Goal: Task Accomplishment & Management: Use online tool/utility

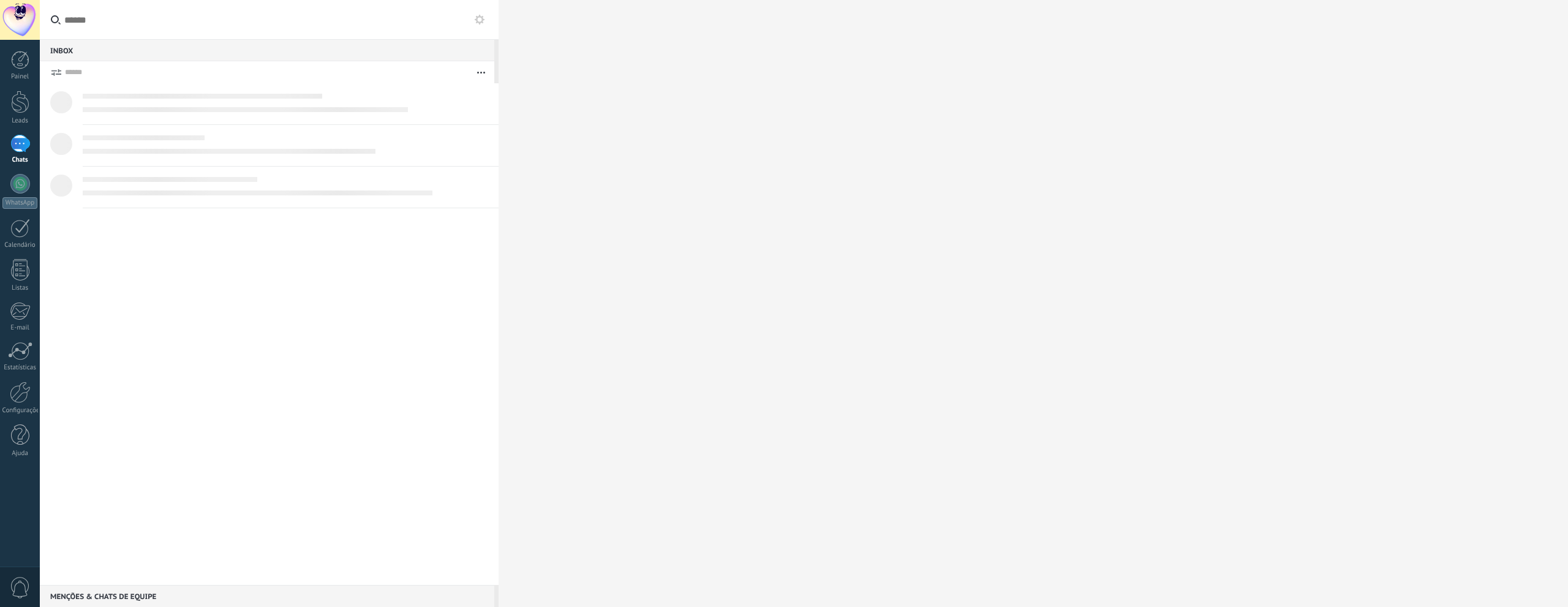
click at [21, 186] on div at bounding box center [20, 183] width 19 height 19
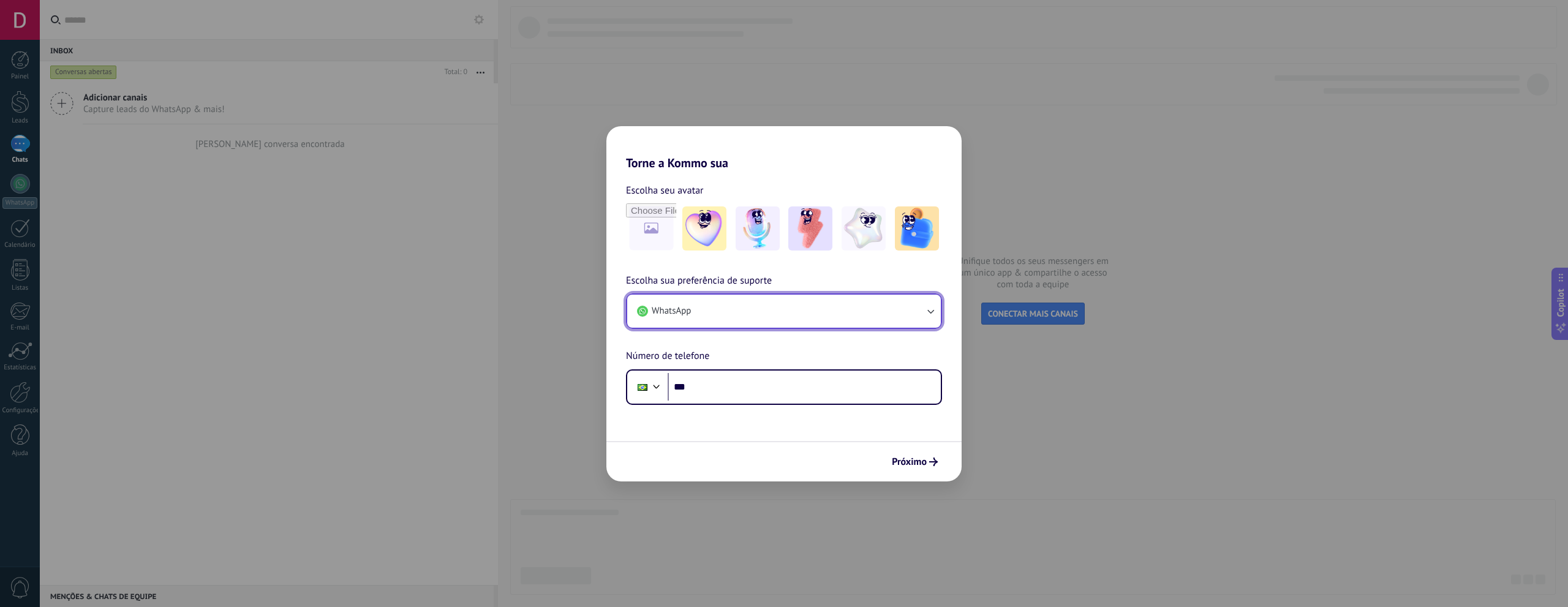
click at [764, 314] on button "WhatsApp" at bounding box center [784, 311] width 314 height 33
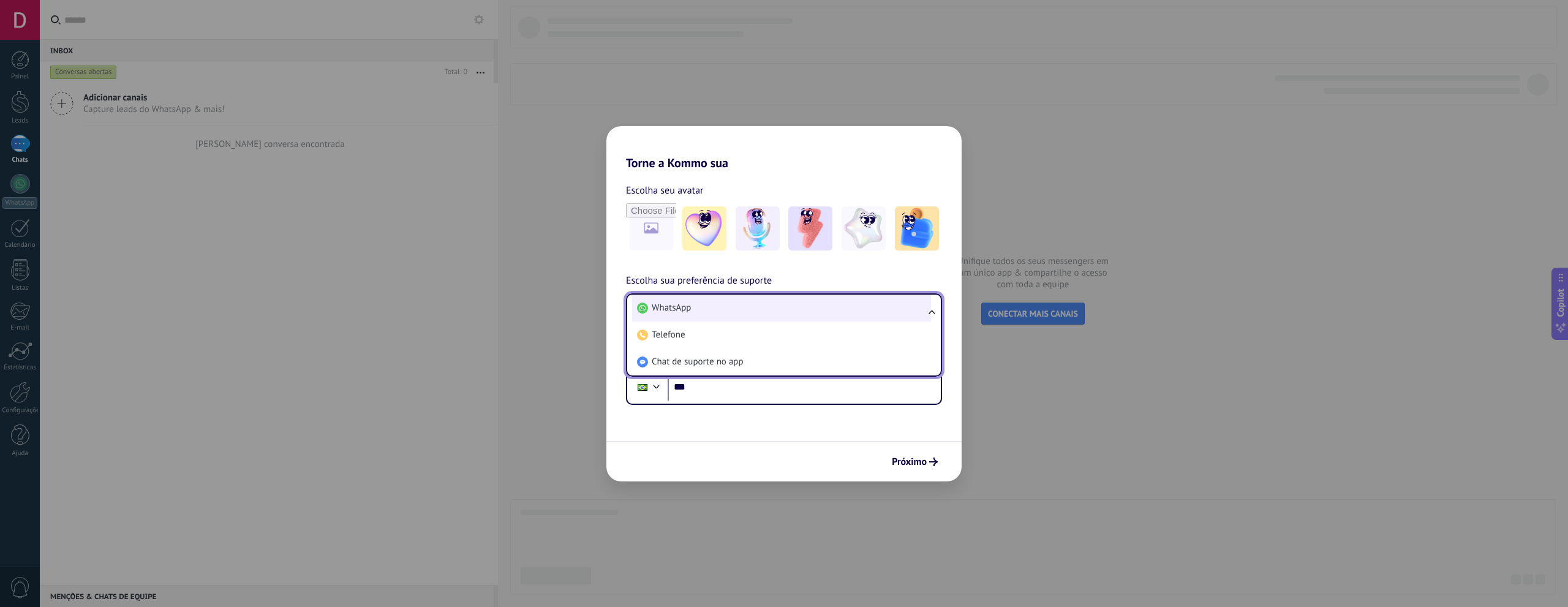
click at [766, 311] on li "WhatsApp" at bounding box center [781, 308] width 299 height 27
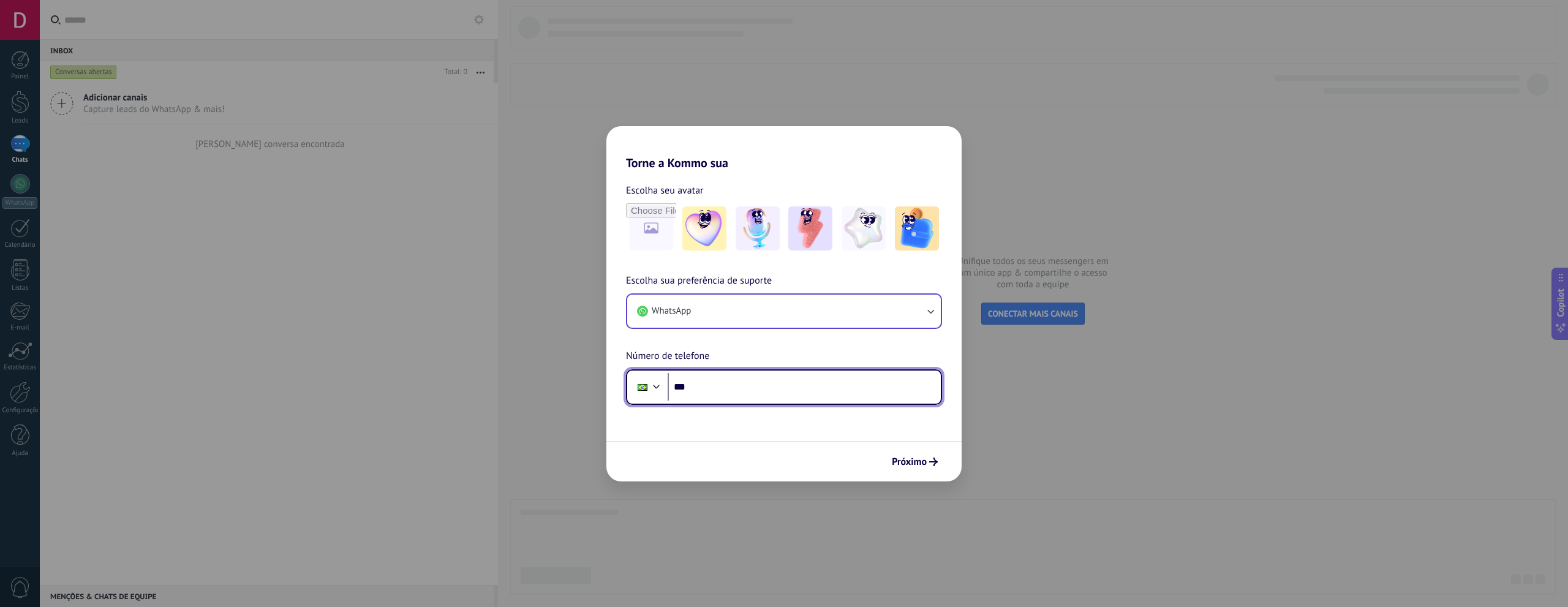
click at [729, 391] on input "***" at bounding box center [804, 387] width 273 height 28
paste input "**********"
click at [712, 388] on input "**********" at bounding box center [804, 387] width 273 height 28
type input "**********"
click at [903, 458] on span "Próximo" at bounding box center [909, 462] width 35 height 9
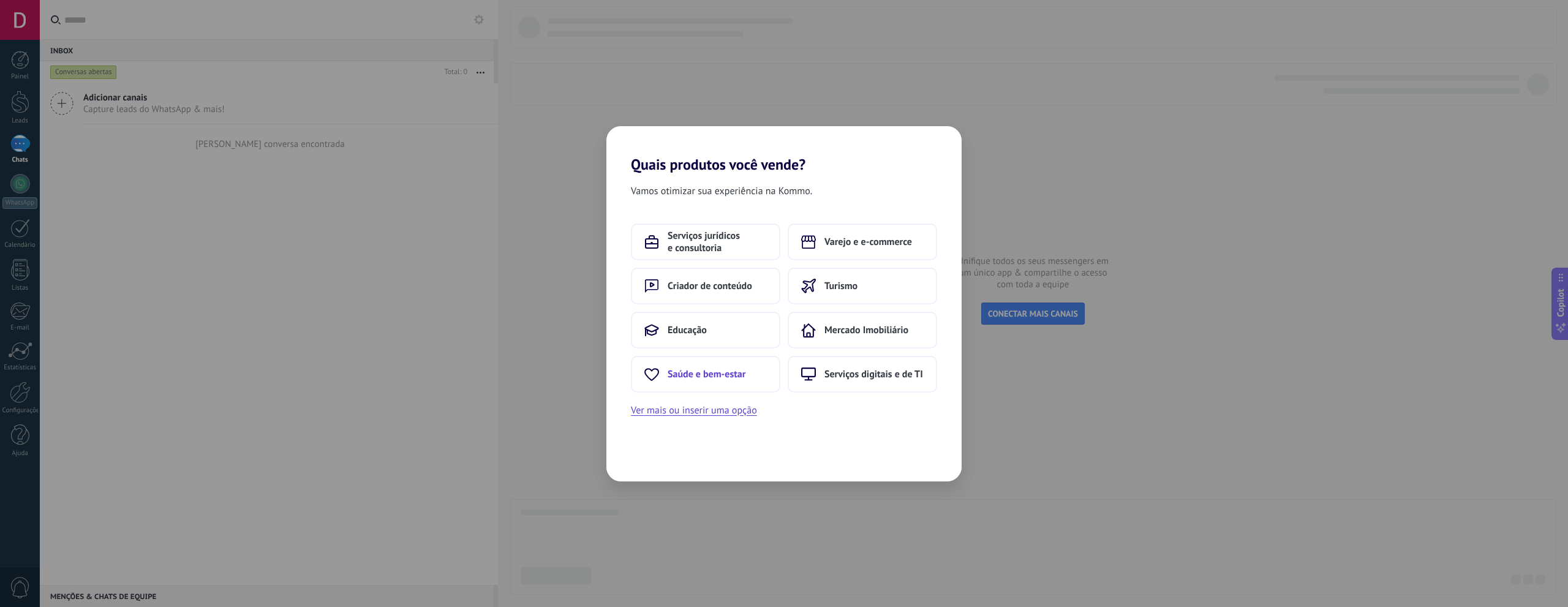
click at [701, 378] on span "Saúde e bem-estar" at bounding box center [706, 374] width 77 height 13
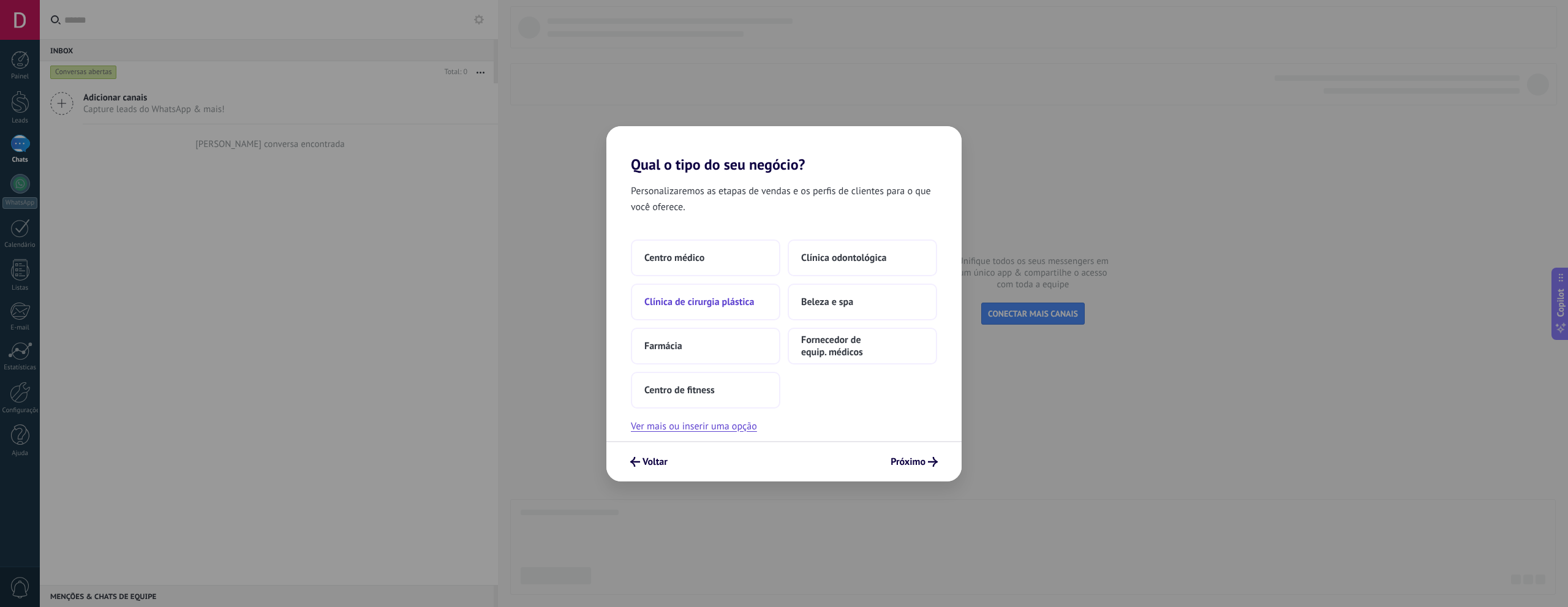
click at [710, 300] on span "Clínica de cirurgia plástica" at bounding box center [699, 302] width 109 height 13
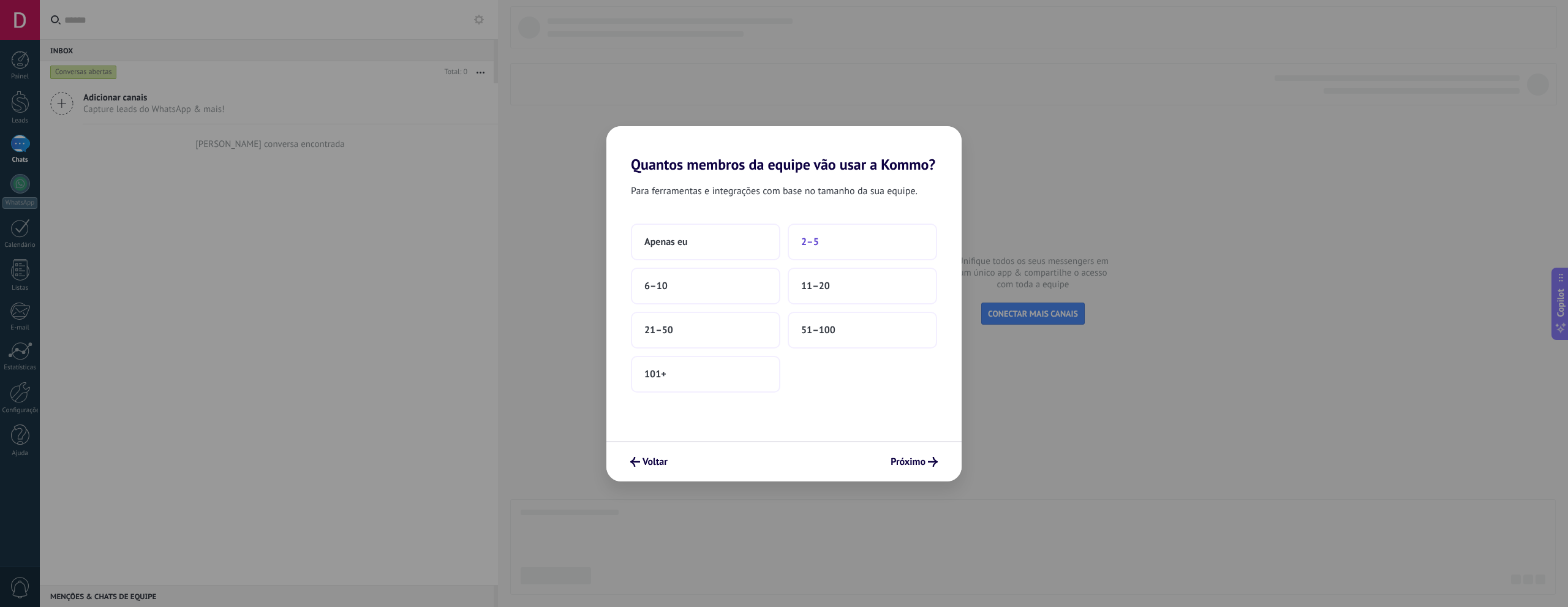
click at [823, 245] on button "2–5" at bounding box center [862, 242] width 149 height 37
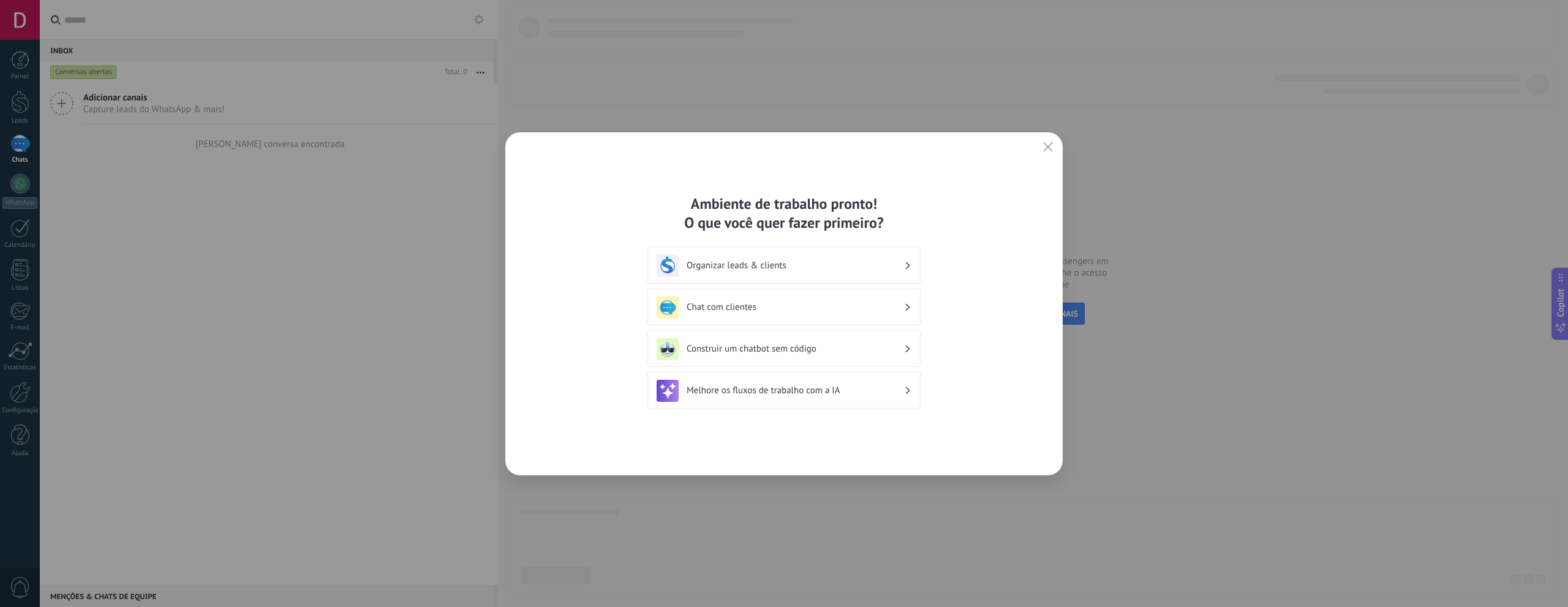
click at [821, 269] on h3 "Organizar leads & clients" at bounding box center [795, 265] width 217 height 12
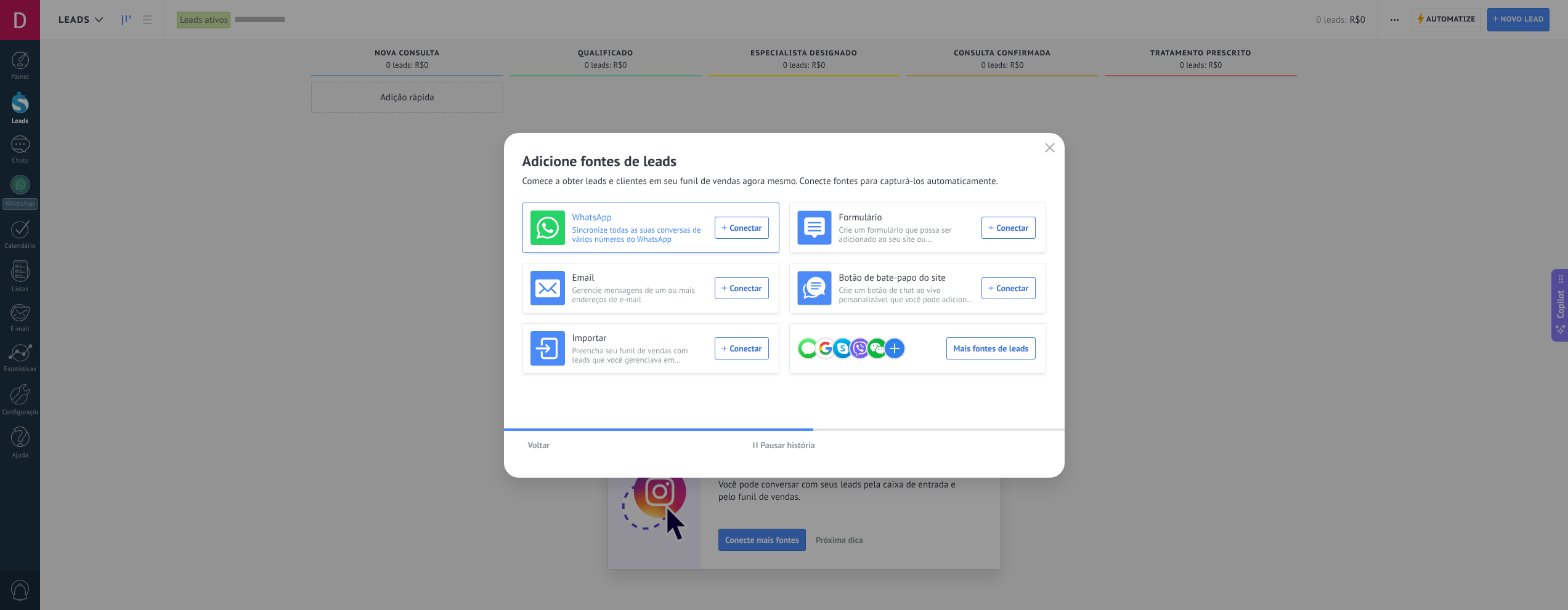
click at [744, 229] on div "WhatsApp Sincronize todas as suas conversas de vários números do WhatsApp Conec…" at bounding box center [649, 227] width 238 height 35
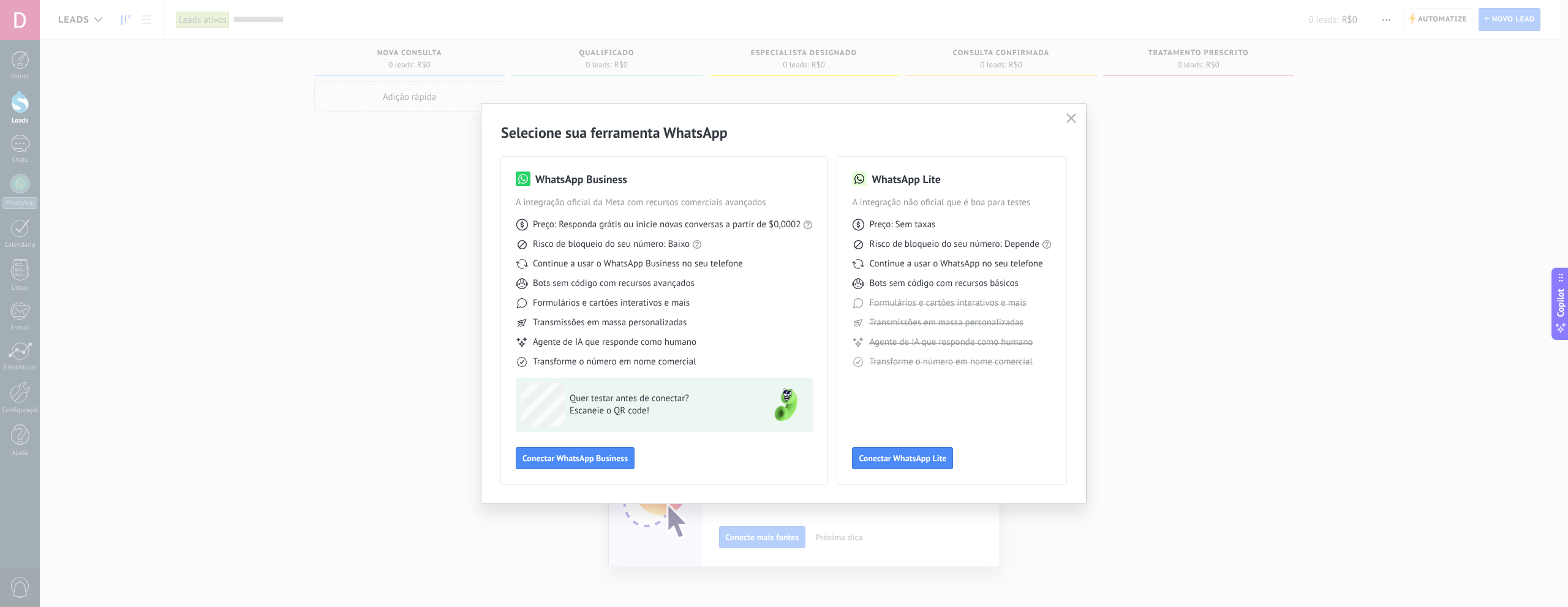
click at [785, 223] on span "Preço: Responda grátis ou inicie novas conversas a partir de $0,0002" at bounding box center [667, 225] width 267 height 13
click at [776, 228] on span "Preço: Responda grátis ou inicie novas conversas a partir de $0,0002" at bounding box center [667, 225] width 267 height 13
click at [749, 223] on span "Preço: Responda grátis ou inicie novas conversas a partir de $0,0002" at bounding box center [667, 225] width 267 height 13
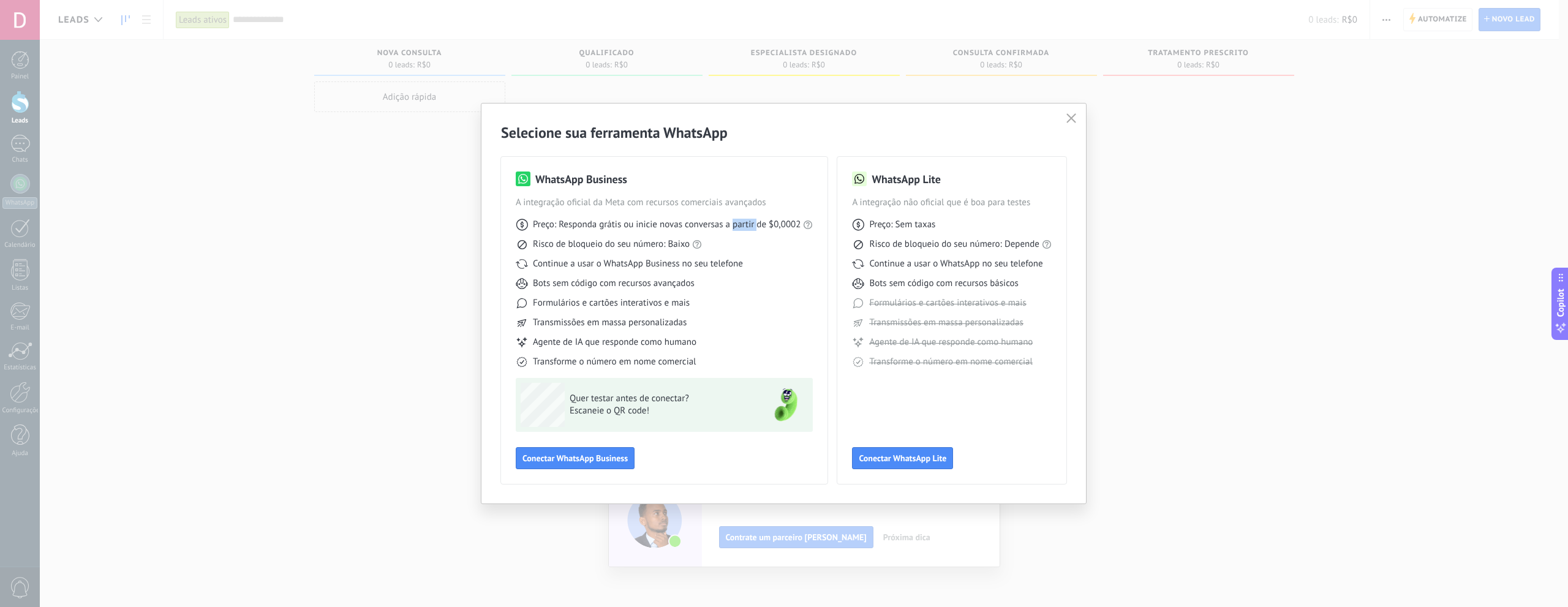
click at [749, 223] on span "Preço: Responda grátis ou inicie novas conversas a partir de $0,0002" at bounding box center [667, 225] width 267 height 13
click at [758, 243] on div "Risco de bloqueio do seu número: Baixo" at bounding box center [664, 244] width 297 height 13
click at [787, 229] on span "Preço: Responda grátis ou inicie novas conversas a partir de $0,0002" at bounding box center [667, 225] width 267 height 13
click at [771, 246] on div "Risco de bloqueio do seu número: Baixo" at bounding box center [664, 244] width 297 height 13
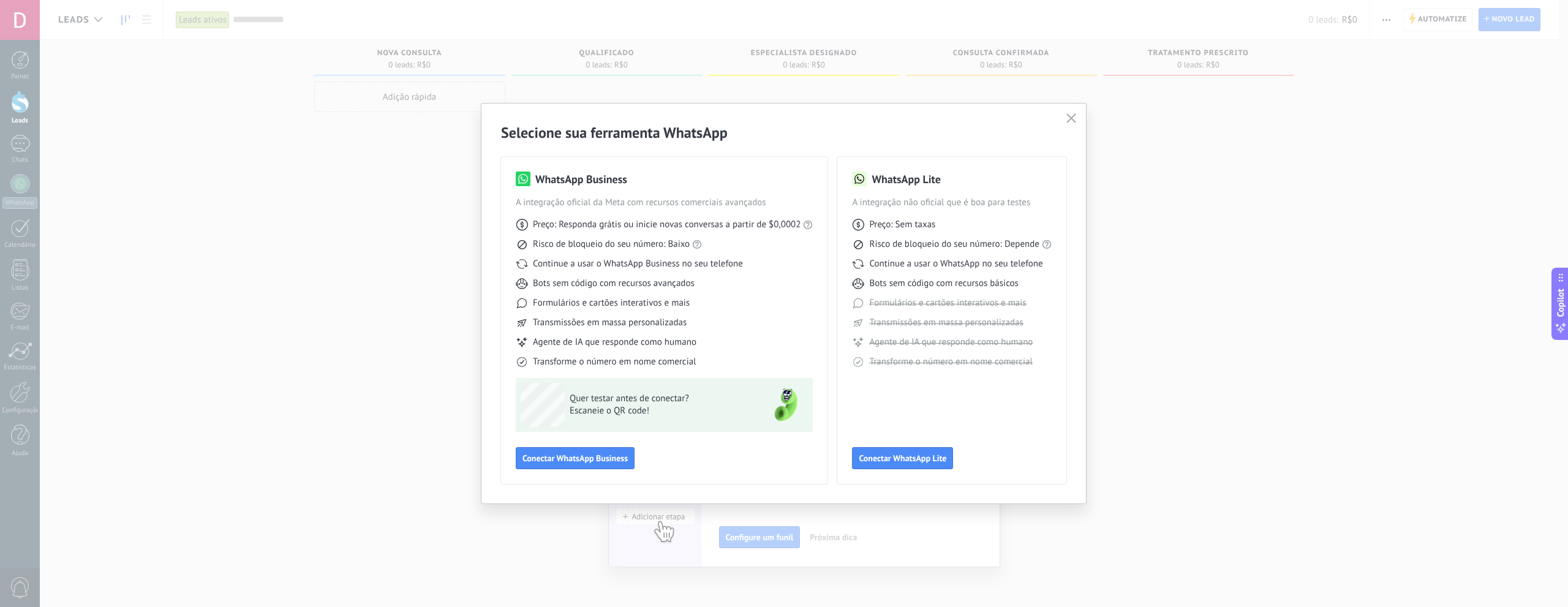
click at [711, 263] on span "Continue a usar o WhatsApp Business no seu telefone" at bounding box center [638, 264] width 210 height 13
click at [710, 276] on div "Preço: Responda grátis ou inicie novas conversas a partir de $0,0002 Risco de b…" at bounding box center [664, 288] width 297 height 159
click at [644, 283] on span "Bots sem código com recursos avançados" at bounding box center [614, 284] width 162 height 13
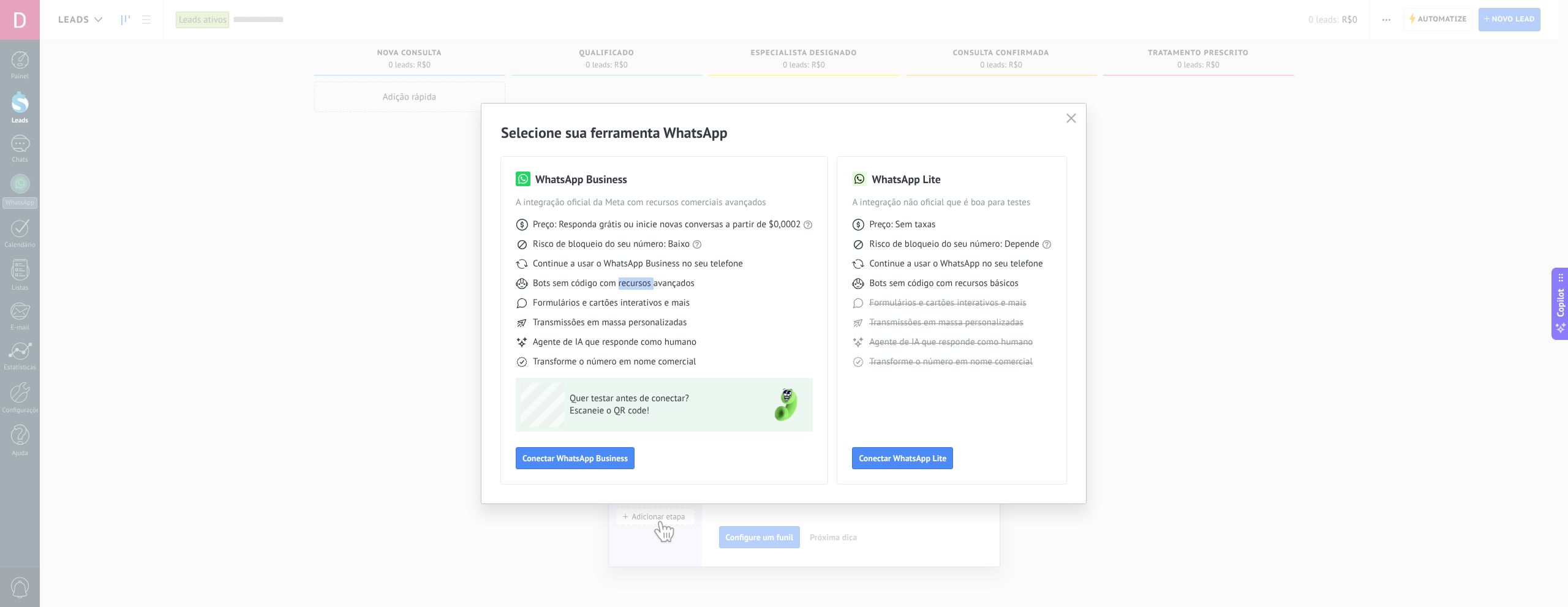
click at [644, 283] on span "Bots sem código com recursos avançados" at bounding box center [614, 284] width 162 height 13
click at [646, 301] on span "Formulários e cartões interativos e mais" at bounding box center [611, 303] width 157 height 13
click at [636, 280] on span "Bots sem código com recursos avançados" at bounding box center [614, 284] width 162 height 13
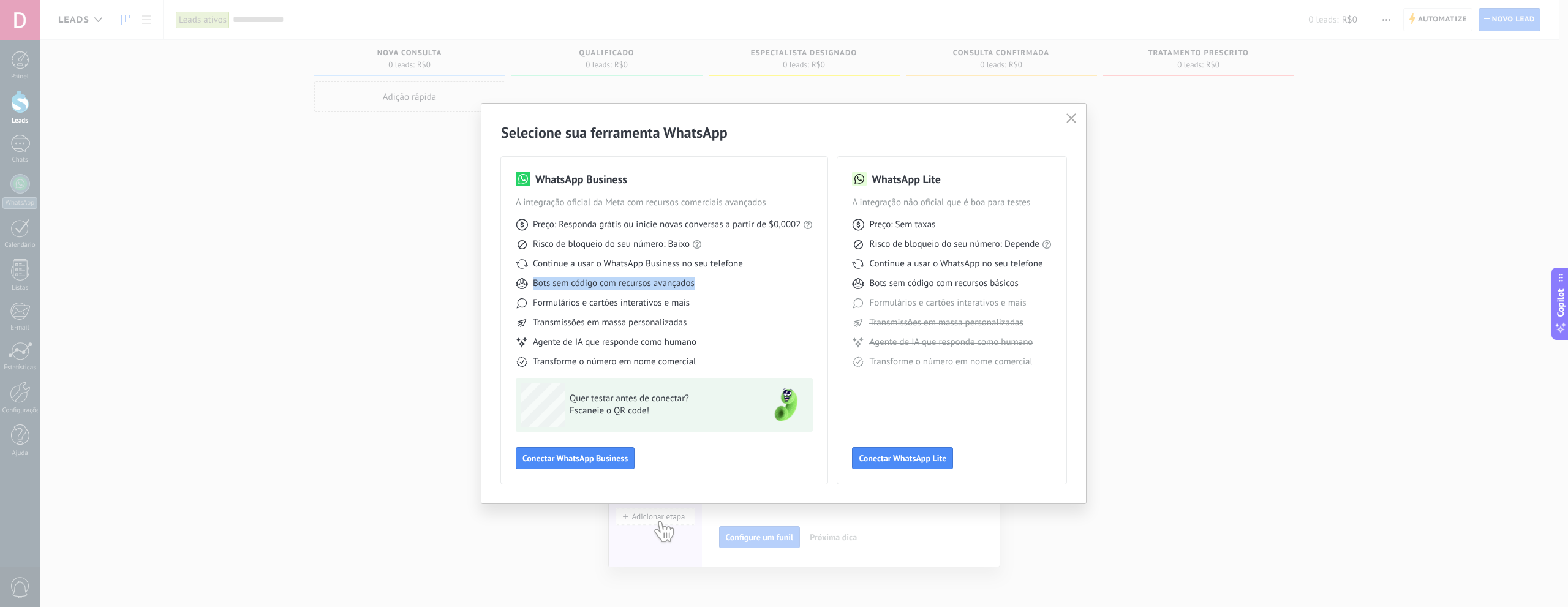
click at [636, 280] on span "Bots sem código com recursos avançados" at bounding box center [614, 284] width 162 height 13
click at [641, 288] on span "Bots sem código com recursos avançados" at bounding box center [614, 284] width 162 height 13
click at [633, 303] on span "Formulários e cartões interativos e mais" at bounding box center [611, 303] width 157 height 13
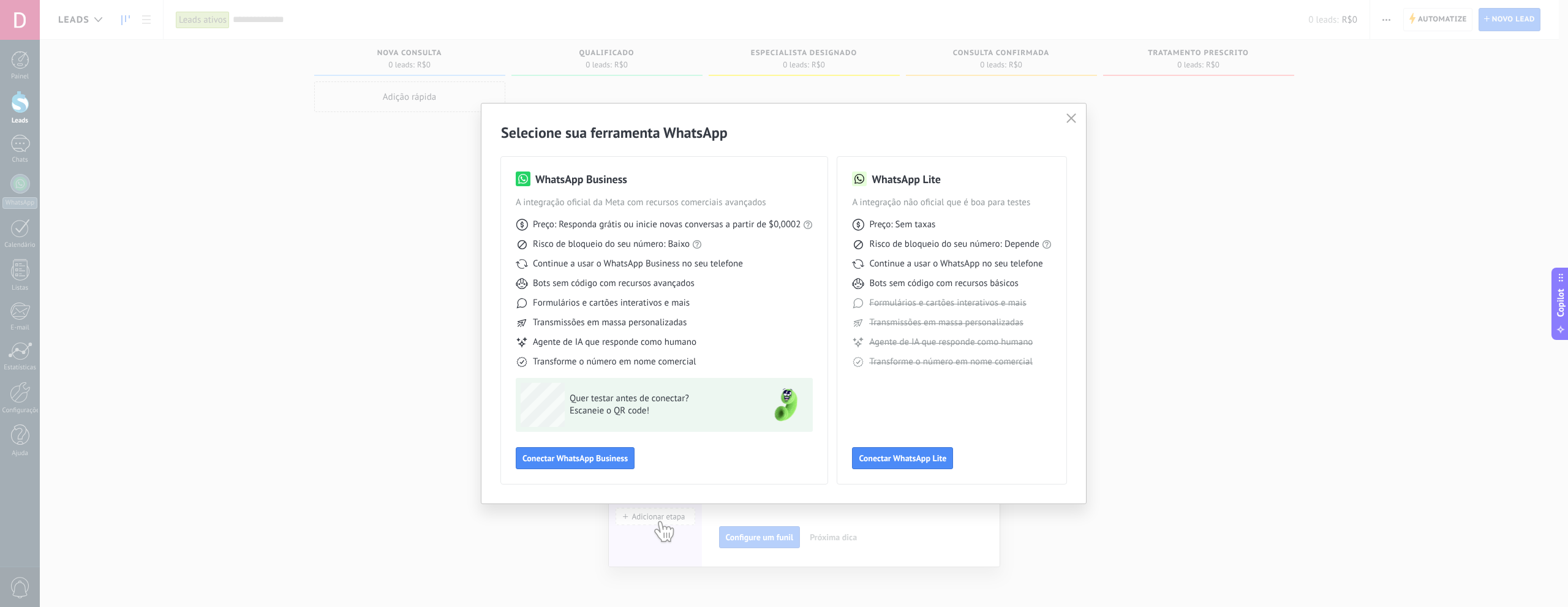
click at [636, 314] on div "Preço: Responda grátis ou inicie novas conversas a partir de $0,0002 Risco de b…" at bounding box center [664, 288] width 297 height 159
click at [647, 321] on span "Transmissões em massa personalizadas" at bounding box center [610, 323] width 154 height 13
click at [647, 322] on span "Transmissões em massa personalizadas" at bounding box center [610, 323] width 154 height 13
click at [648, 332] on div "Preço: Responda grátis ou inicie novas conversas a partir de $0,0002 Risco de b…" at bounding box center [664, 288] width 297 height 159
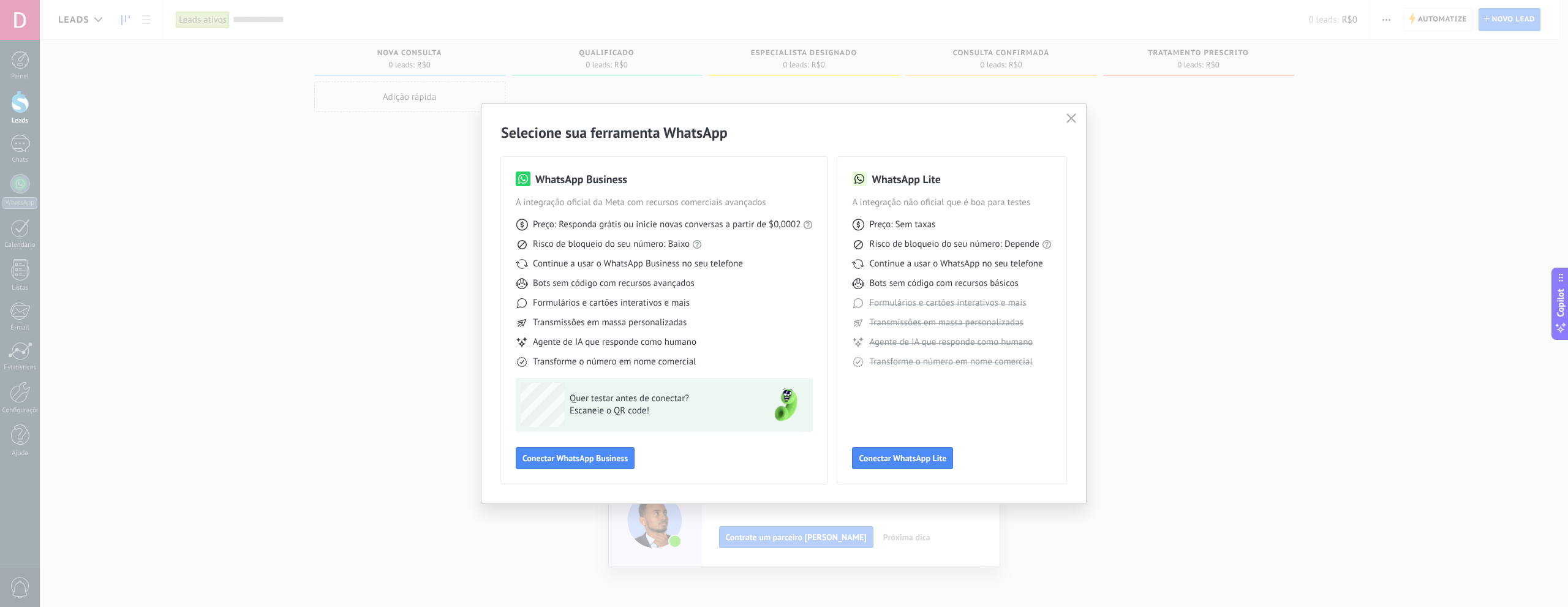
click at [642, 357] on span "Transforme o número em nome comercial" at bounding box center [614, 362] width 163 height 13
click at [696, 341] on span "Agente de IA que responde como humano" at bounding box center [615, 343] width 164 height 13
click at [601, 456] on span "Conectar WhatsApp Business" at bounding box center [575, 458] width 106 height 9
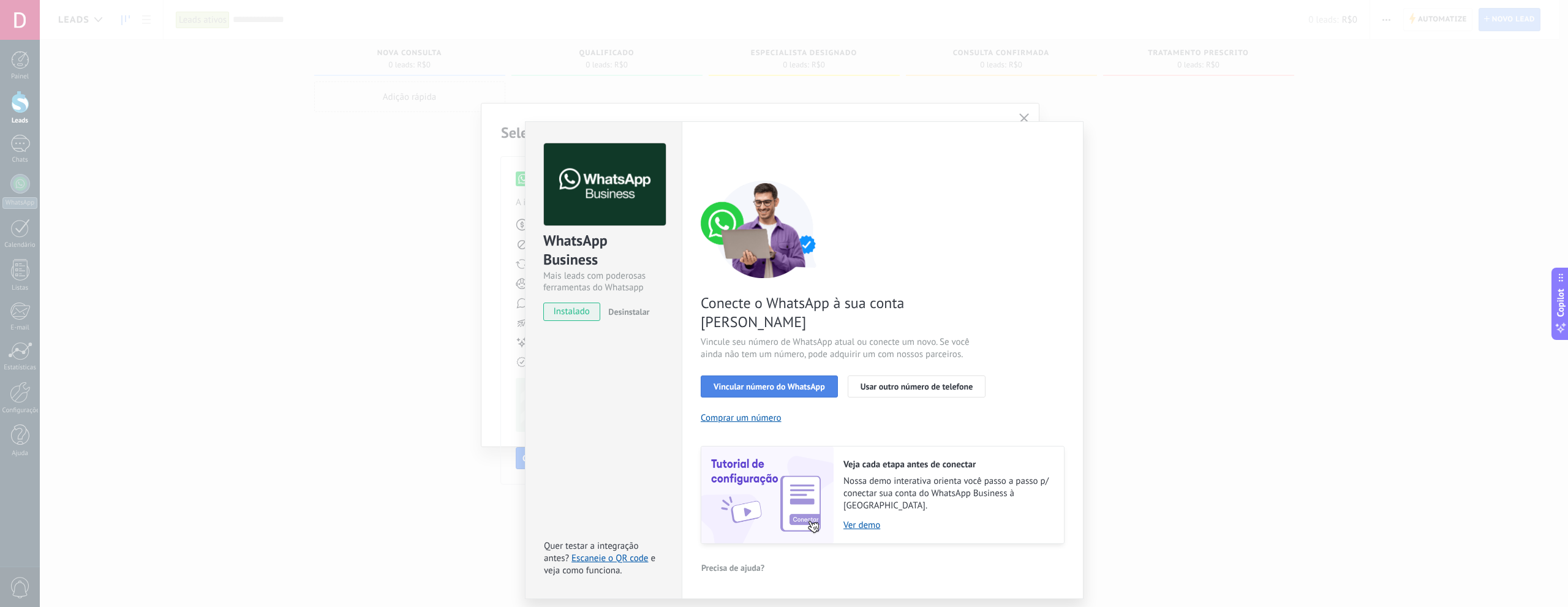
click at [794, 382] on span "Vincular número do WhatsApp" at bounding box center [769, 386] width 111 height 9
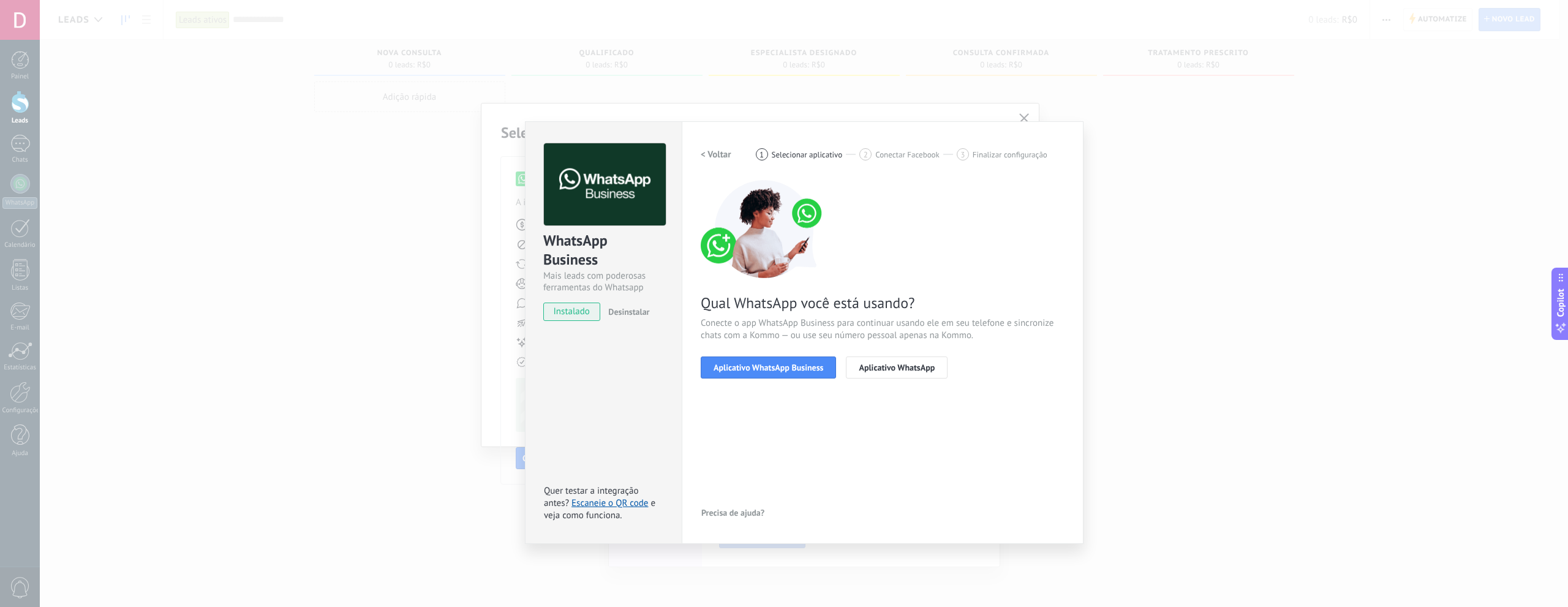
click at [794, 368] on span "Aplicativo WhatsApp Business" at bounding box center [768, 368] width 109 height 9
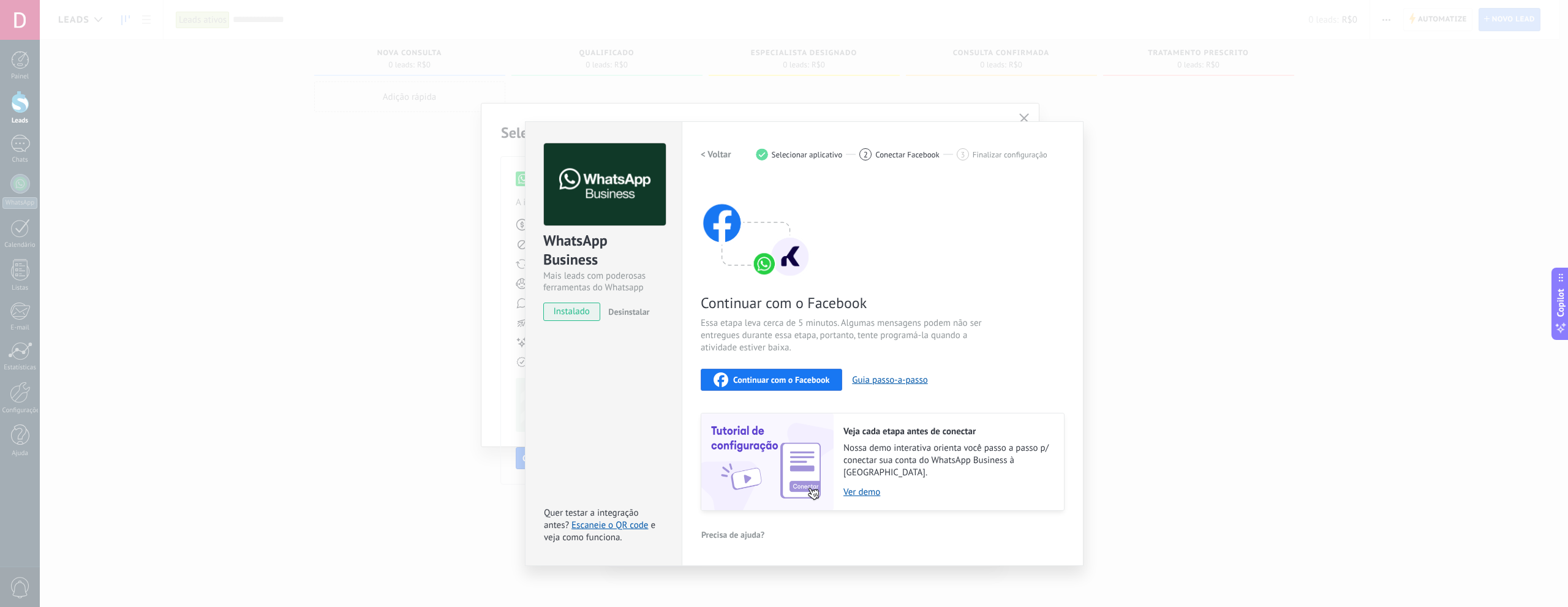
click at [789, 378] on span "Continuar com o Facebook" at bounding box center [781, 380] width 96 height 9
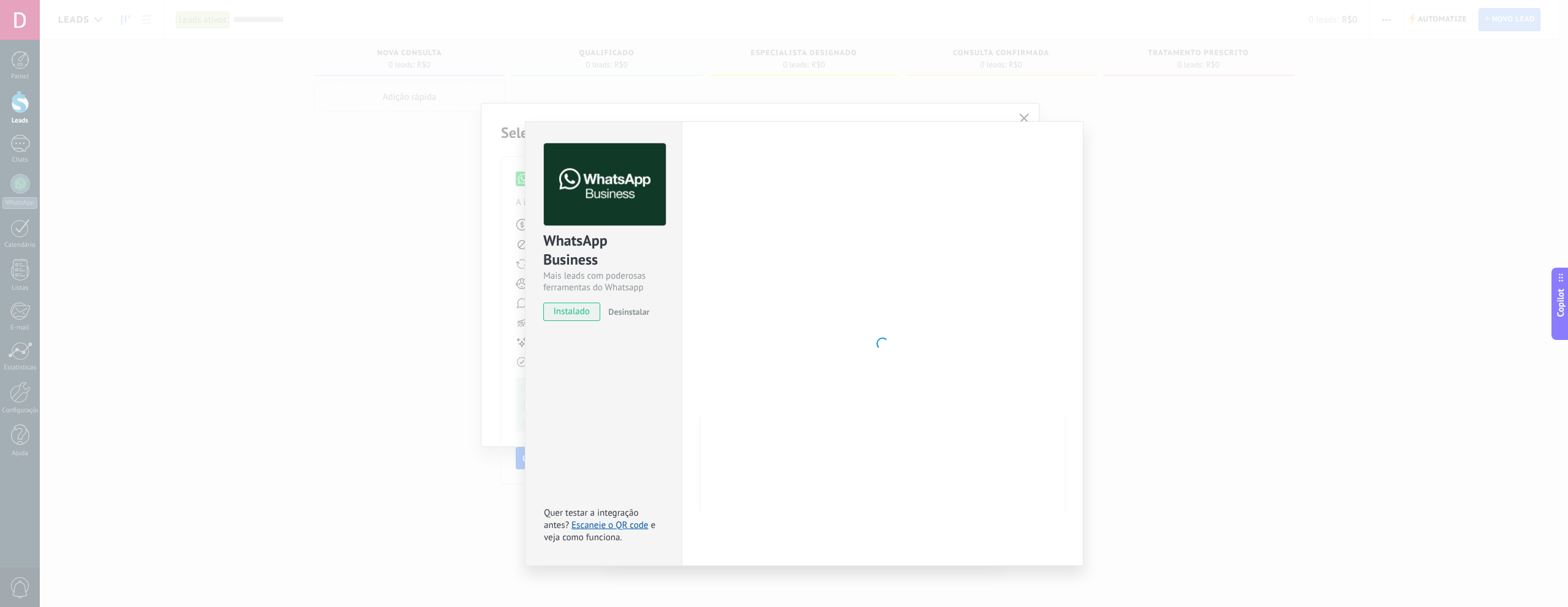
click at [810, 313] on div at bounding box center [882, 343] width 364 height 401
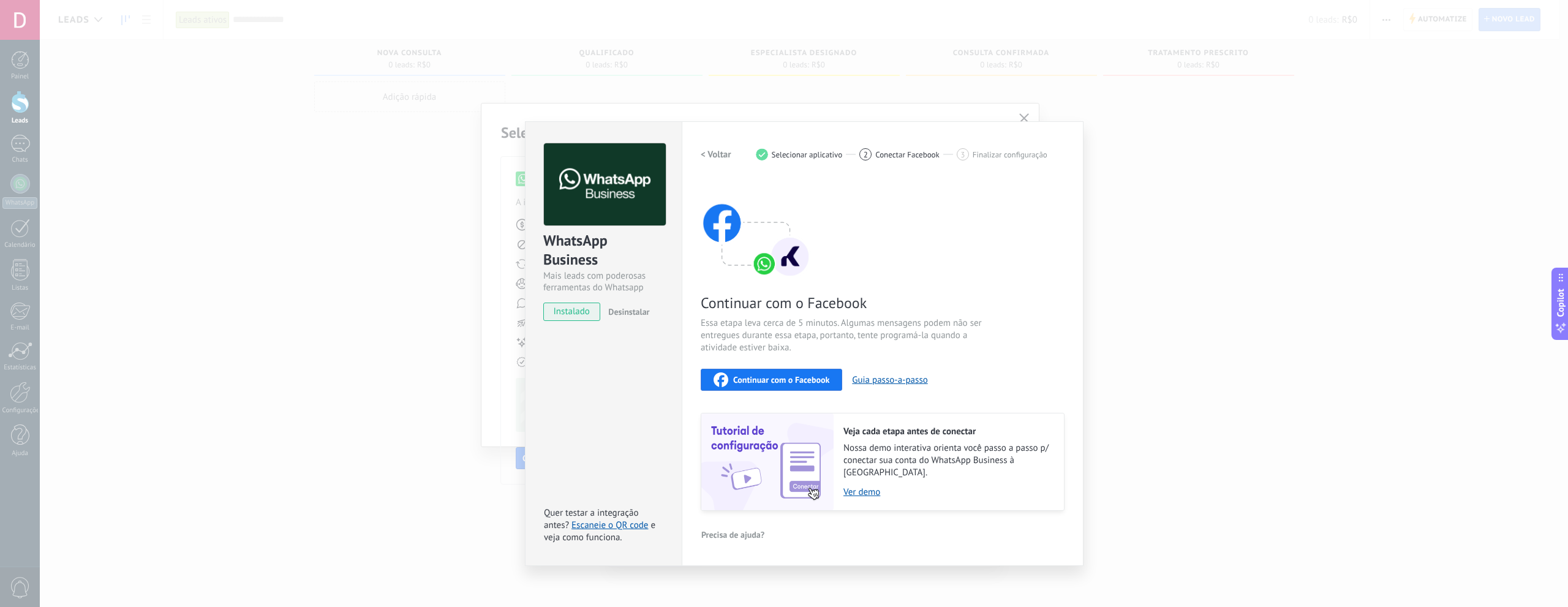
click at [777, 384] on span "Continuar com o Facebook" at bounding box center [781, 380] width 96 height 9
click at [631, 313] on span "Desinstalar" at bounding box center [629, 312] width 41 height 11
click at [572, 314] on span "instalado" at bounding box center [571, 311] width 56 height 18
click at [1028, 88] on div "WhatsApp Business Mais leads com poderosas ferramentas do Whatsapp instalado De…" at bounding box center [804, 303] width 1528 height 607
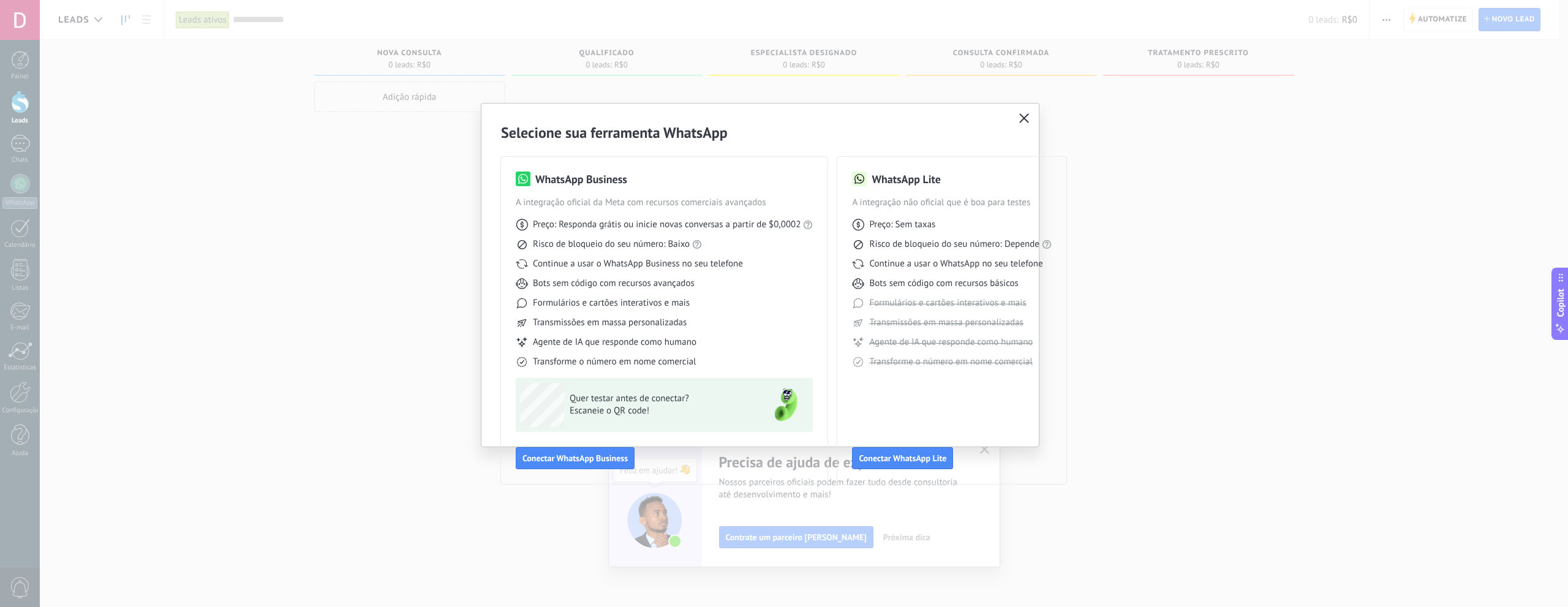
click at [1020, 119] on icon "button" at bounding box center [1024, 118] width 10 height 10
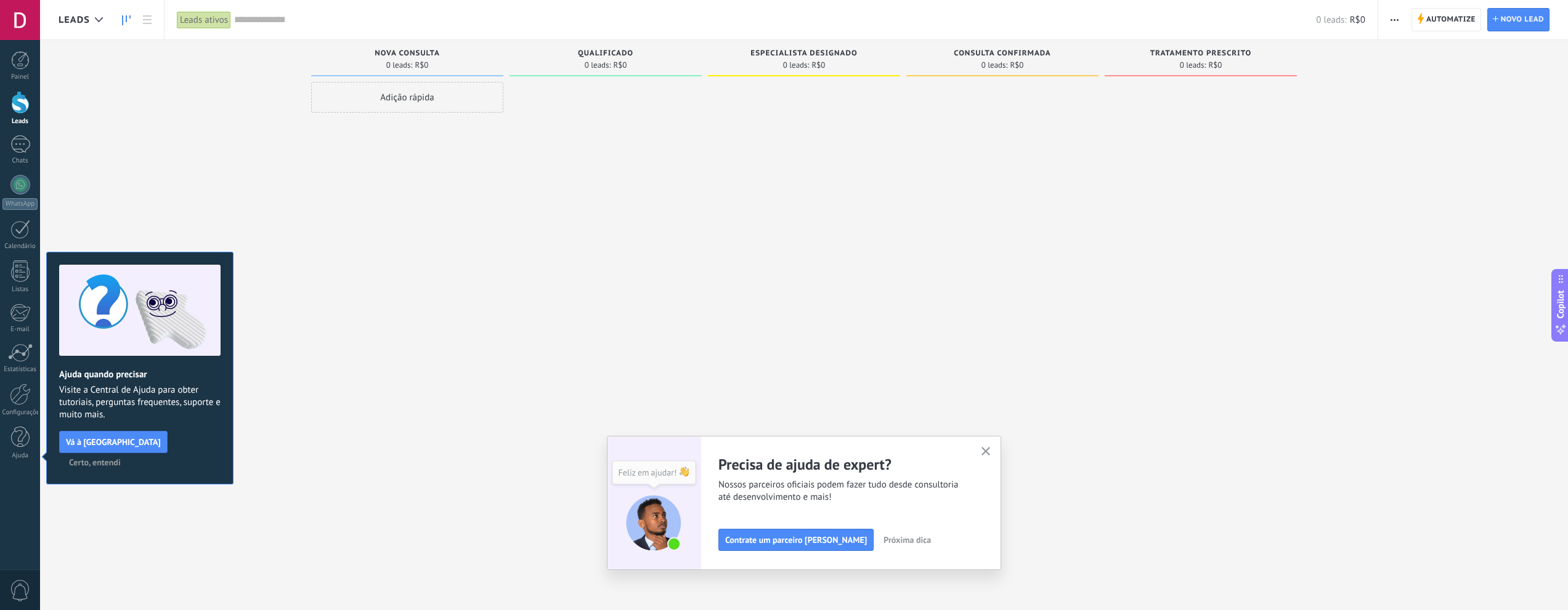
click at [991, 450] on use "button" at bounding box center [986, 451] width 9 height 9
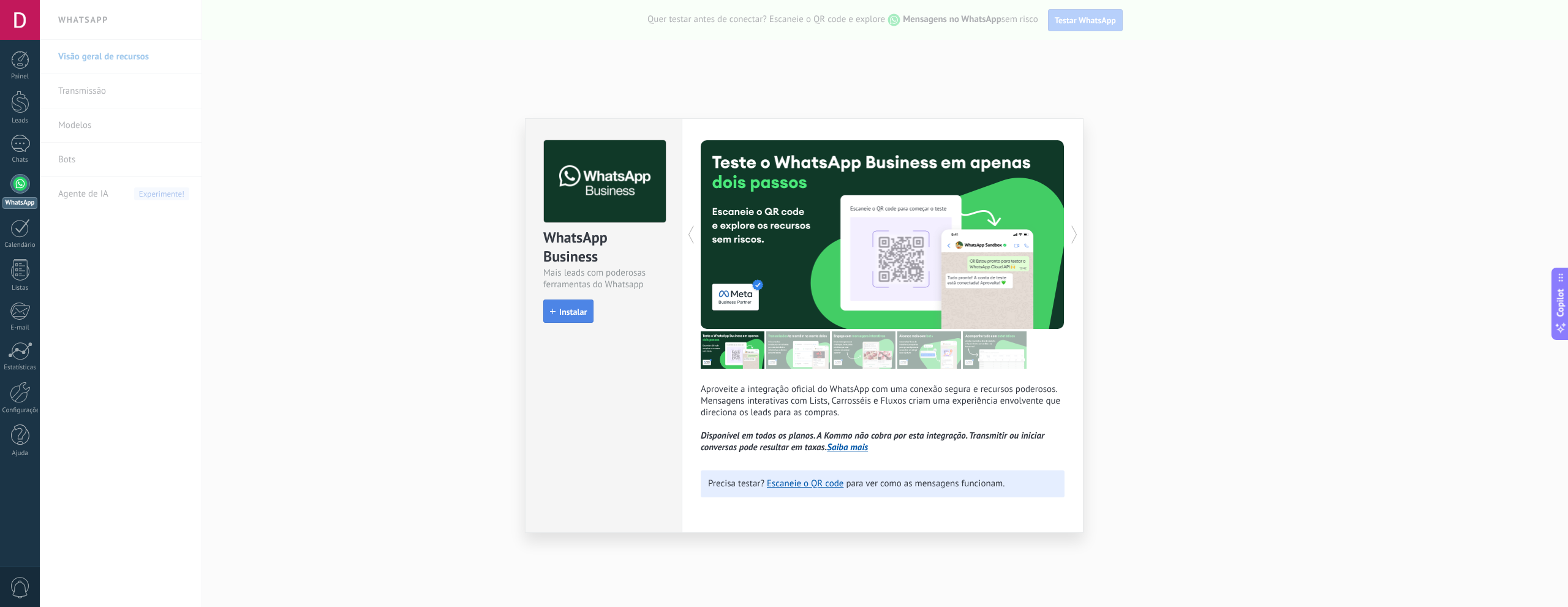
click at [572, 314] on span "Instalar" at bounding box center [573, 312] width 27 height 9
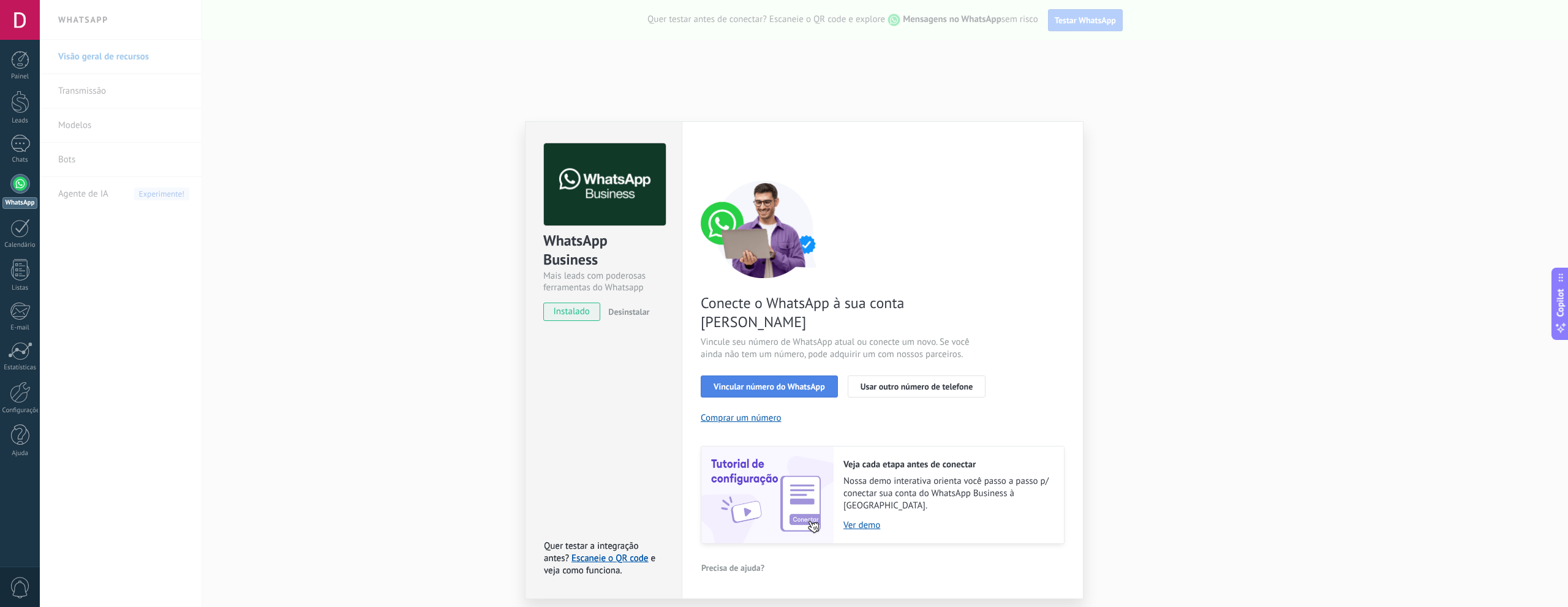
click at [731, 382] on span "Vincular número do WhatsApp" at bounding box center [769, 386] width 111 height 9
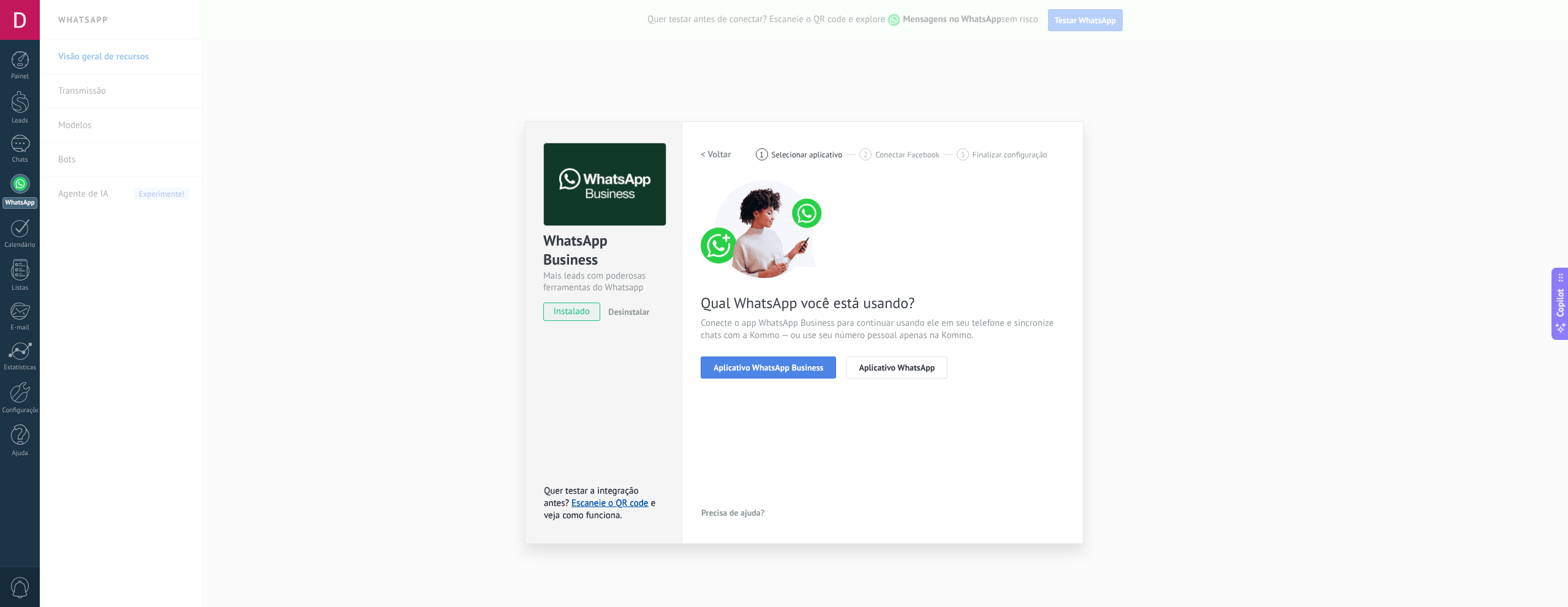
click at [731, 366] on span "Aplicativo WhatsApp Business" at bounding box center [768, 368] width 109 height 9
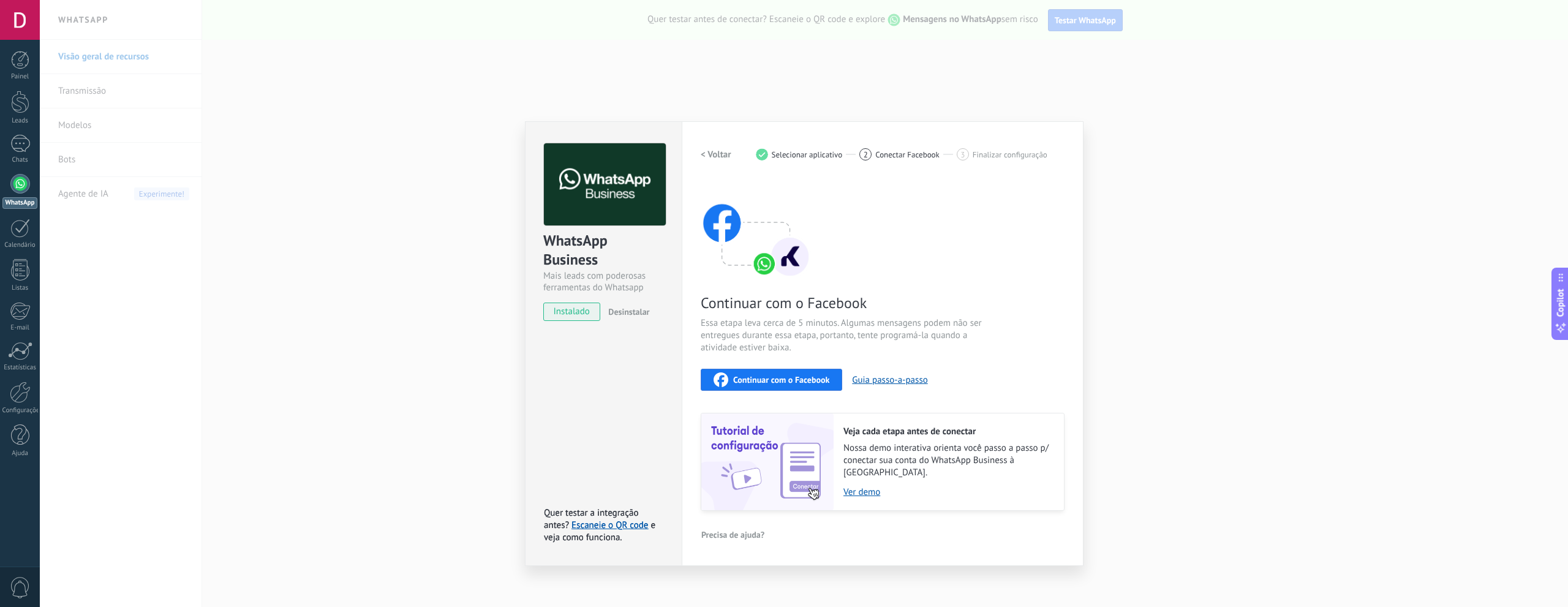
click at [806, 374] on div "Continuar com o Facebook" at bounding box center [771, 380] width 116 height 15
click at [642, 519] on link "Escaneie o QR code" at bounding box center [609, 525] width 76 height 12
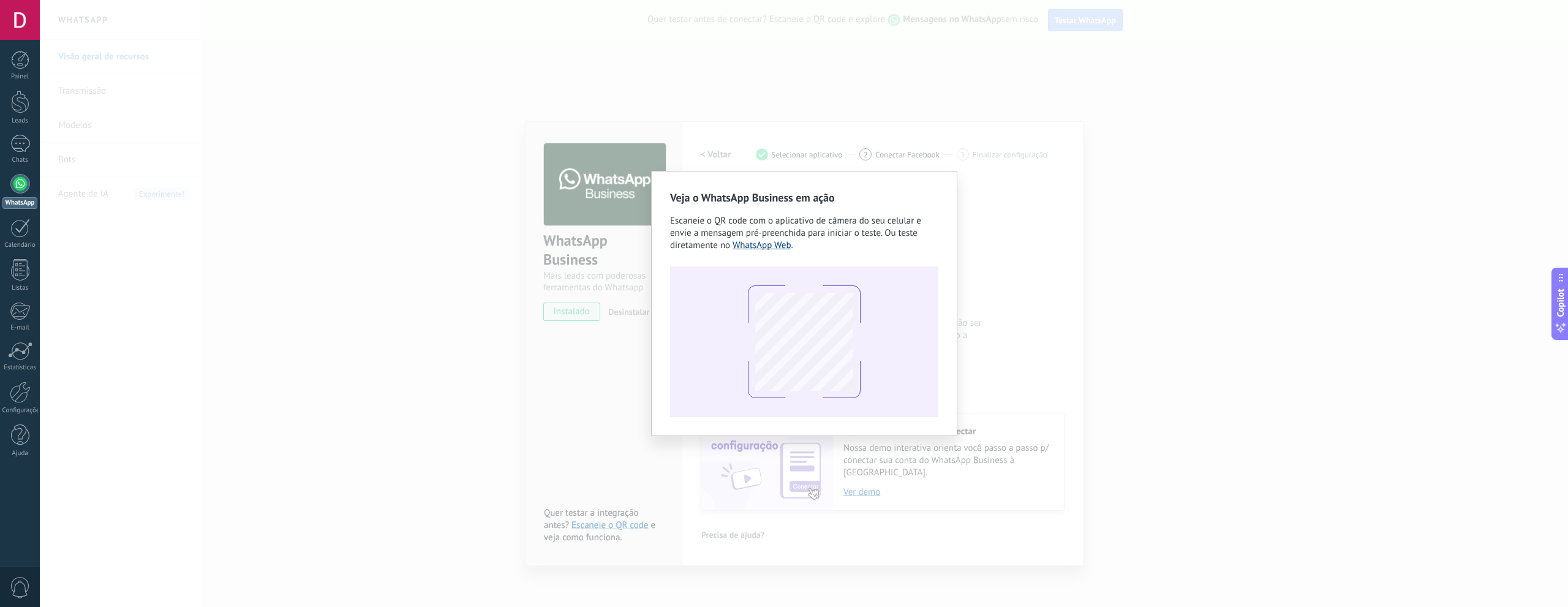
click at [754, 243] on link "WhatsApp Web" at bounding box center [762, 245] width 59 height 12
click at [634, 350] on div "Veja o WhatsApp Business em ação Escaneie o QR code com o aplicativo de câmera …" at bounding box center [804, 303] width 1528 height 607
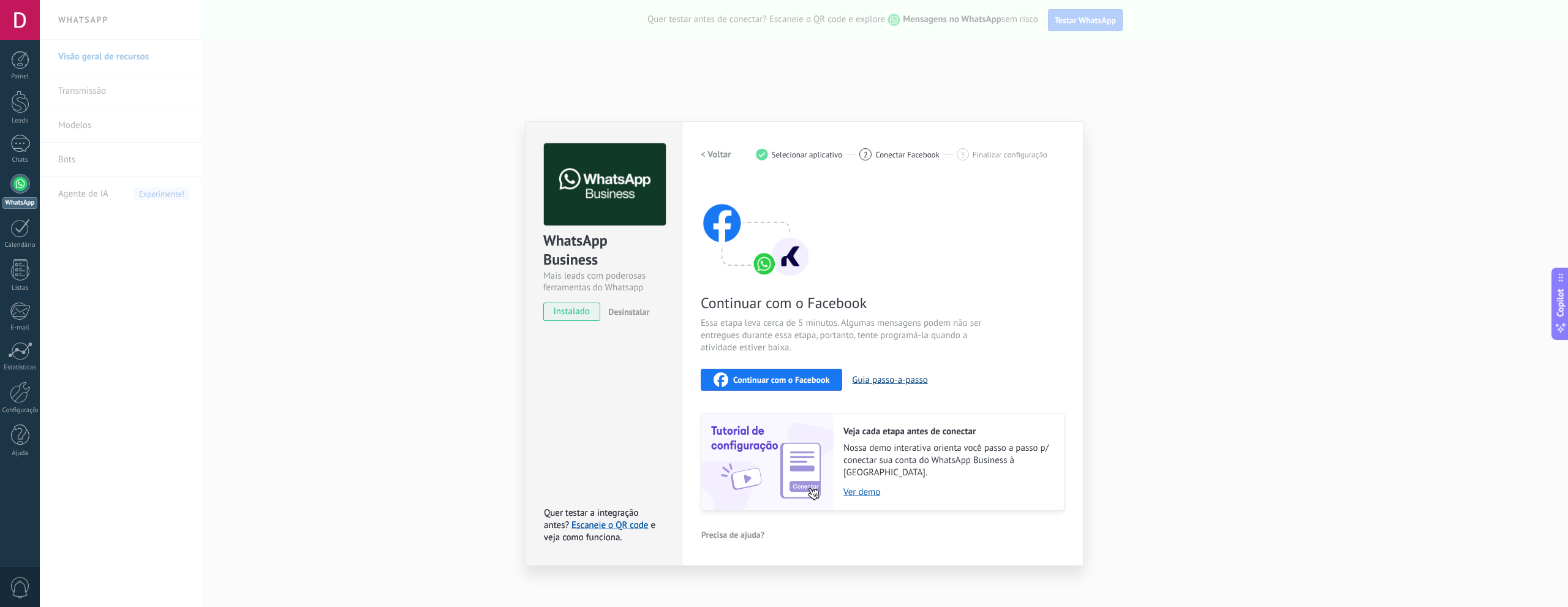
click at [878, 384] on button "Guia passo-a-passo" at bounding box center [889, 380] width 76 height 12
click at [764, 379] on span "Continuar com o Facebook" at bounding box center [781, 380] width 96 height 9
click at [884, 107] on div "WhatsApp Business Mais leads com poderosas ferramentas do Whatsapp instalado De…" at bounding box center [804, 303] width 1528 height 607
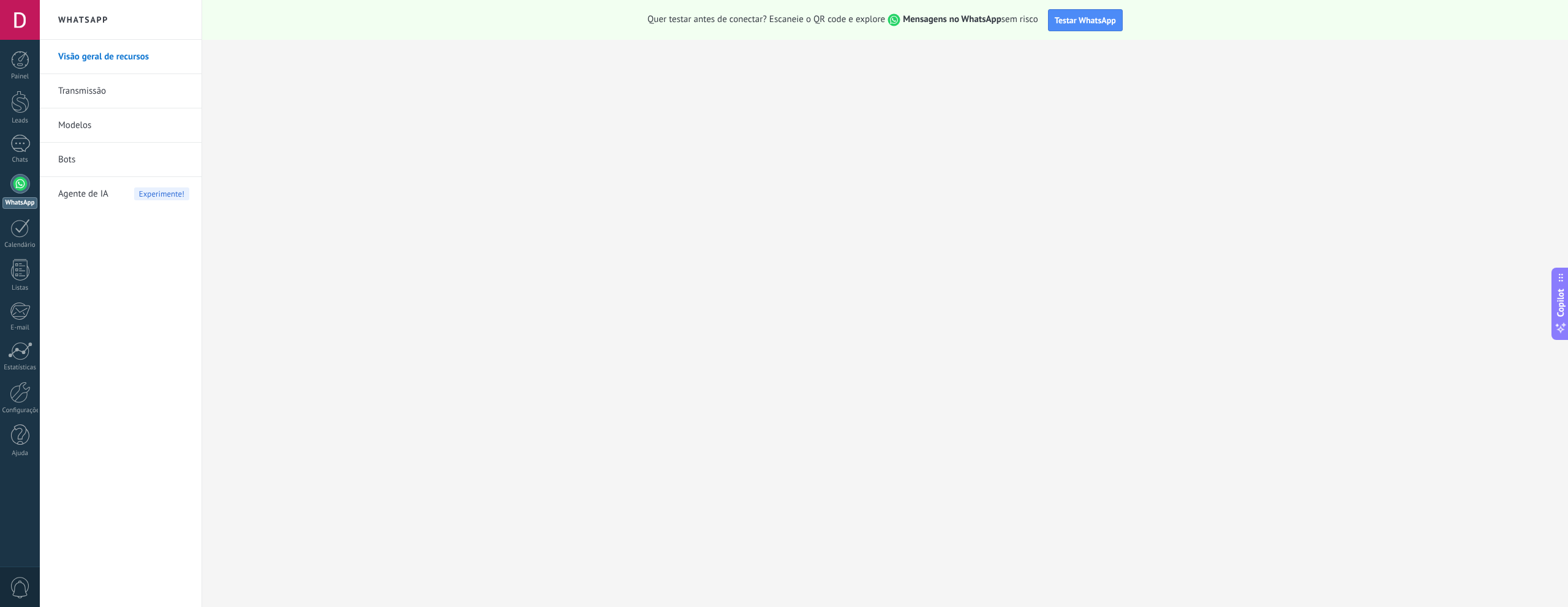
click at [80, 89] on link "Transmissão" at bounding box center [124, 91] width 131 height 34
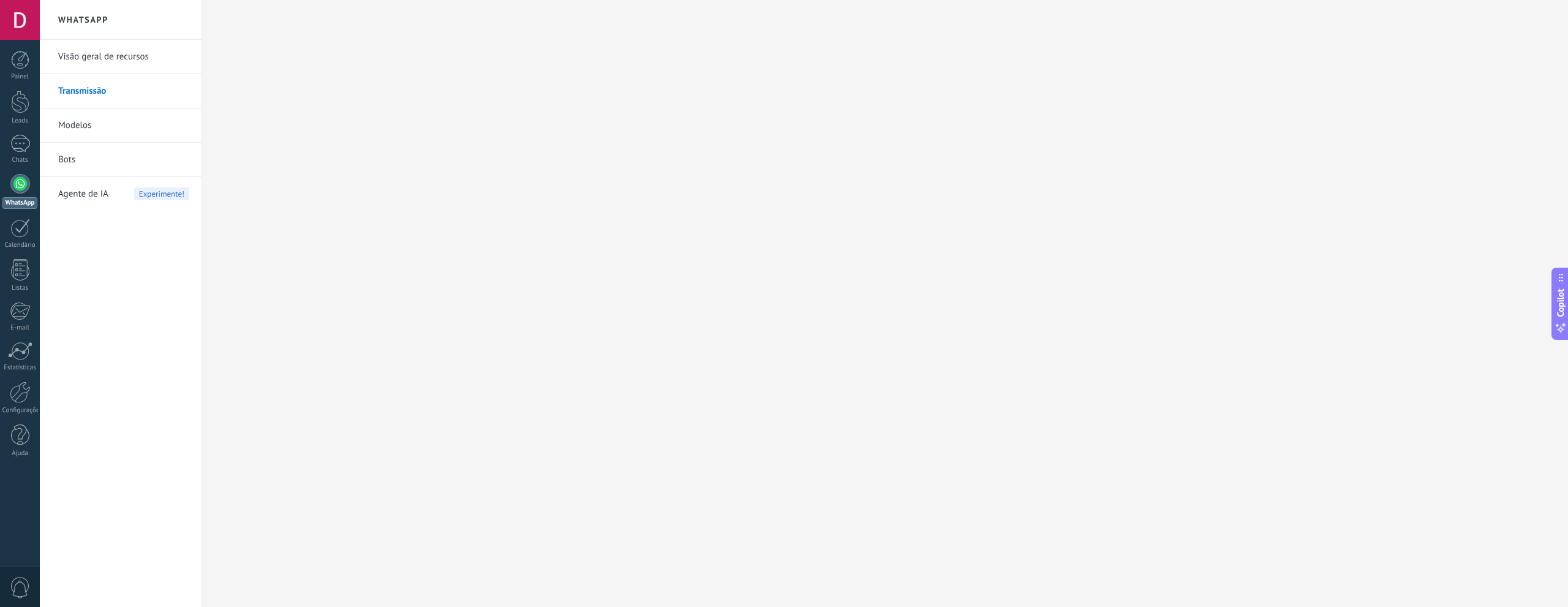
click at [23, 183] on div at bounding box center [20, 183] width 19 height 19
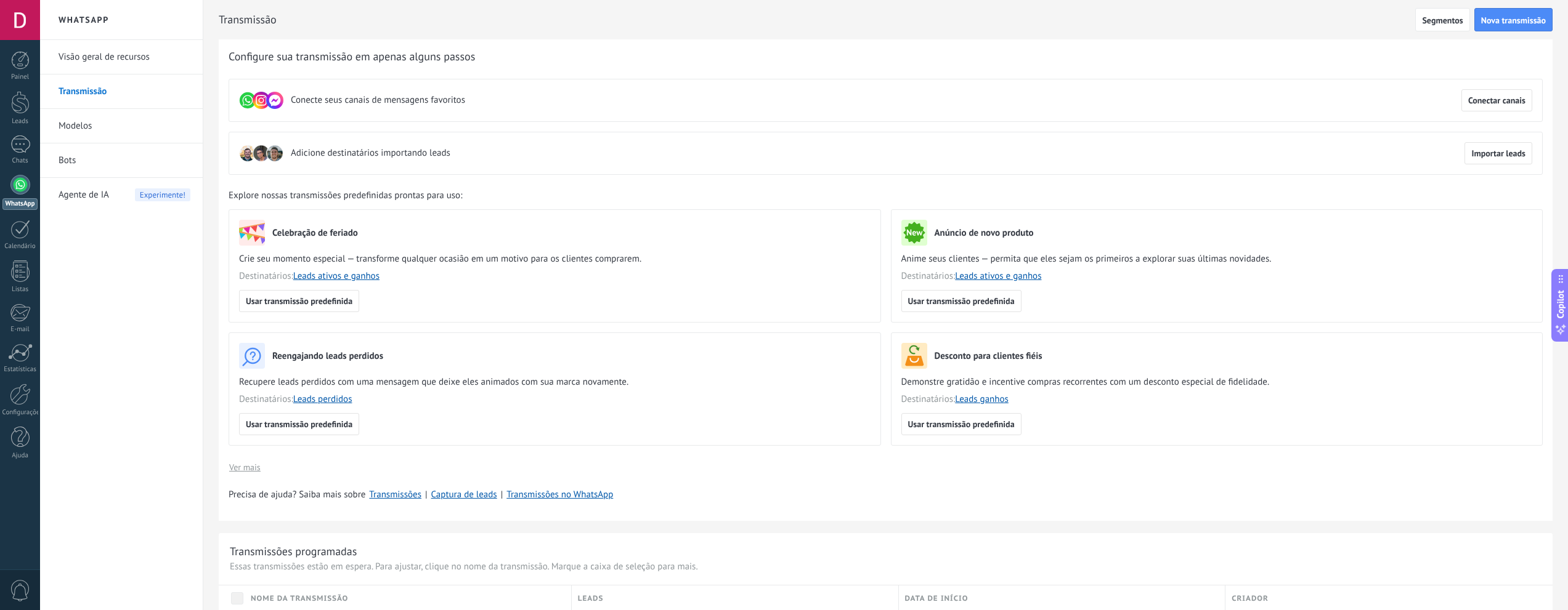
click at [15, 188] on div at bounding box center [20, 184] width 19 height 19
click at [1491, 98] on span "Conectar canais" at bounding box center [1496, 101] width 57 height 9
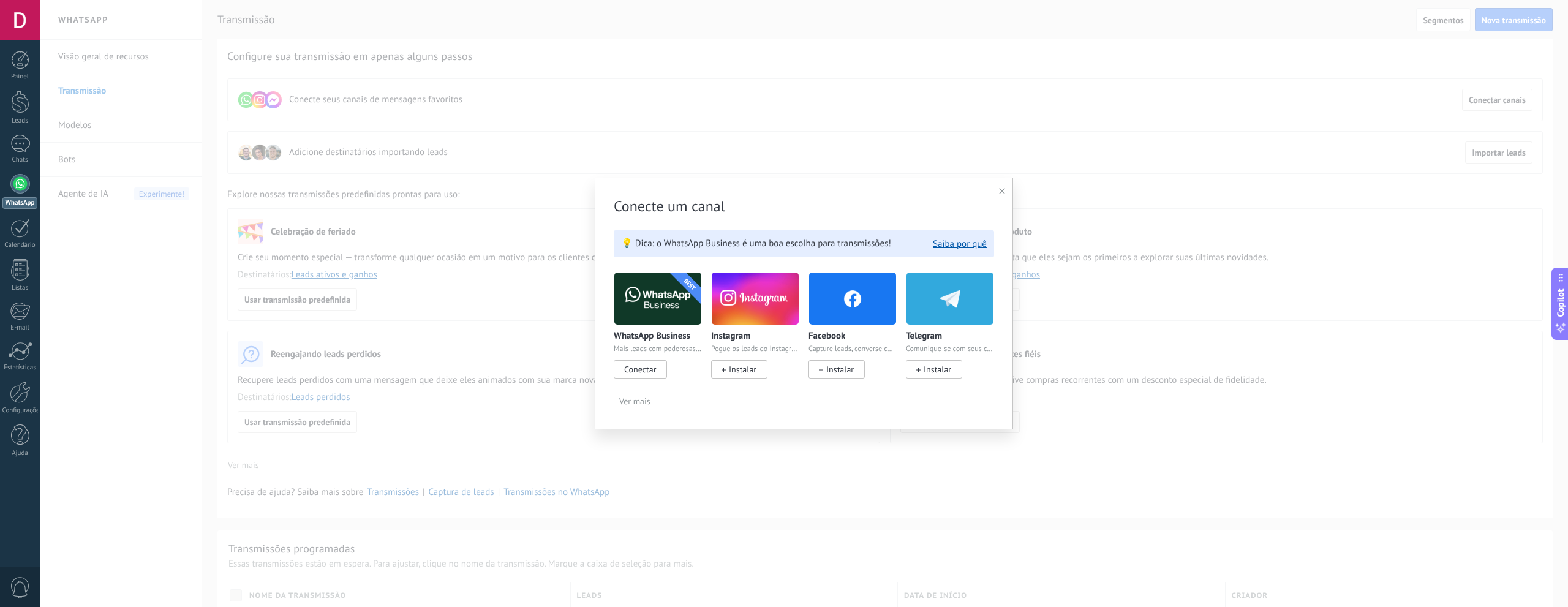
click at [645, 375] on span "Conectar" at bounding box center [640, 369] width 32 height 11
click at [642, 369] on span "Conectar" at bounding box center [640, 369] width 32 height 11
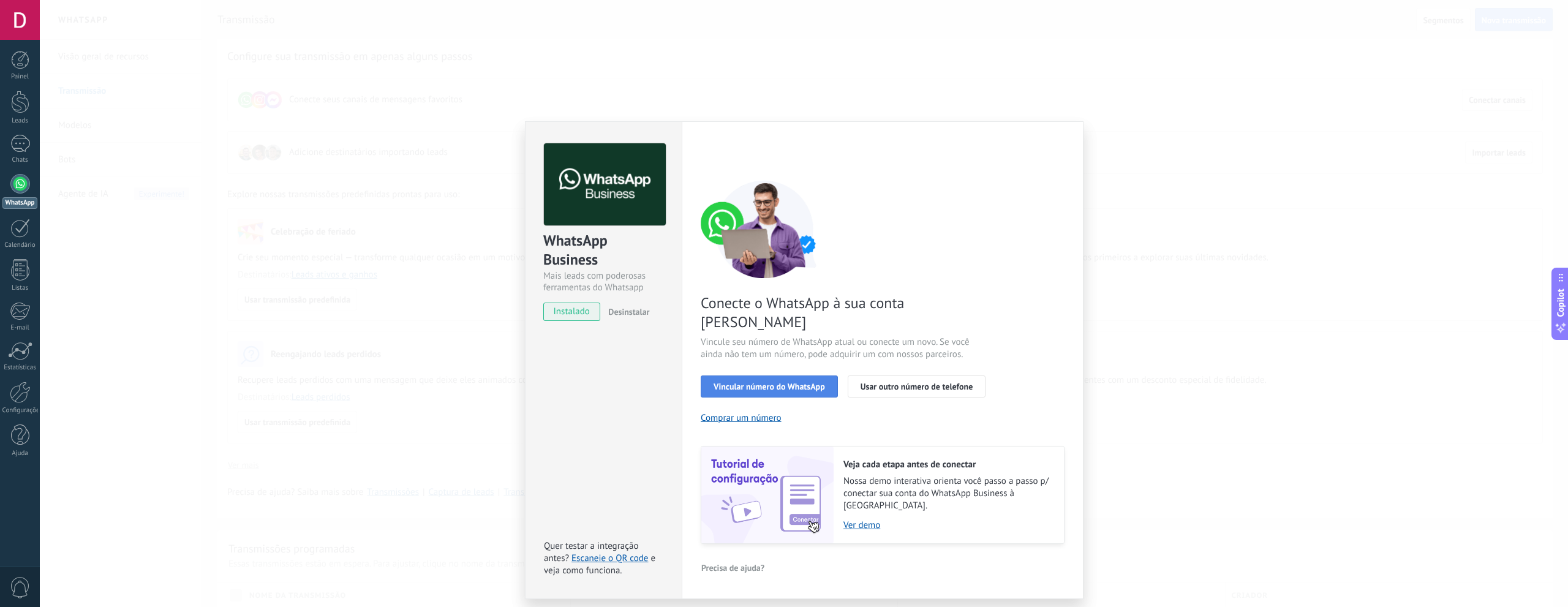
click at [804, 382] on span "Vincular número do WhatsApp" at bounding box center [769, 386] width 111 height 9
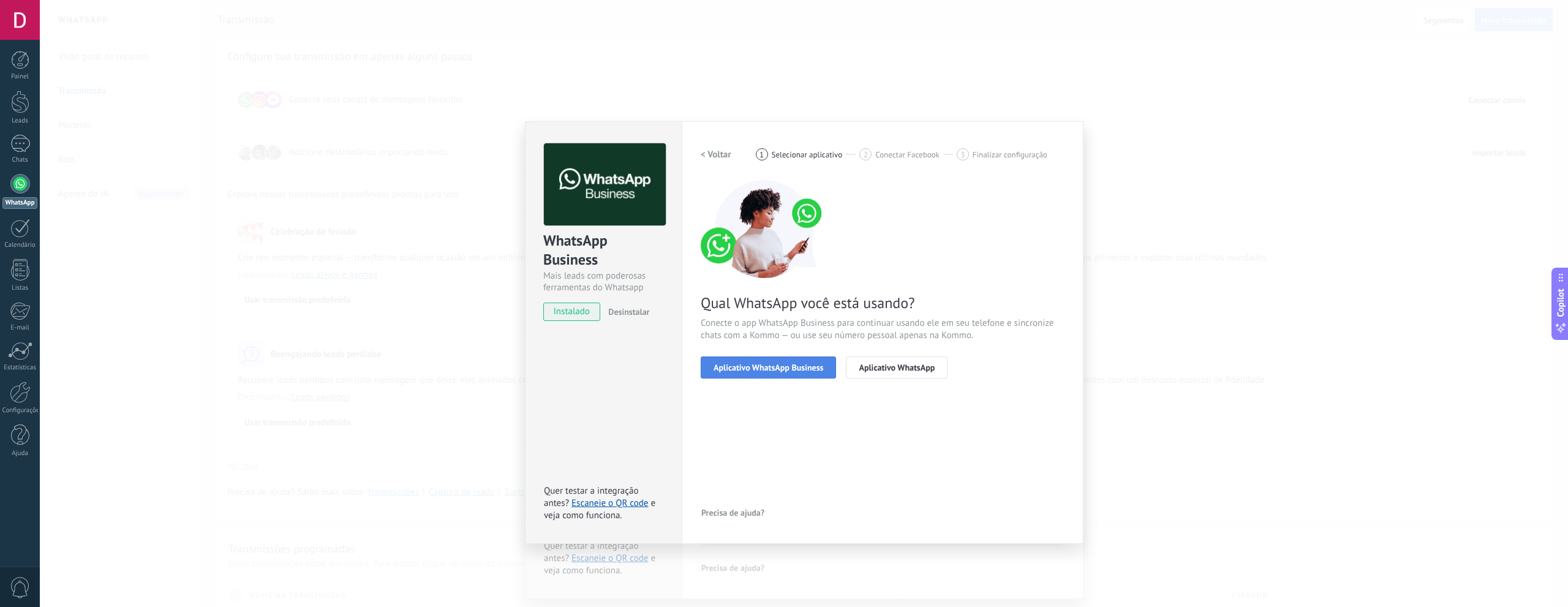
click at [779, 366] on span "Aplicativo WhatsApp Business" at bounding box center [768, 368] width 109 height 9
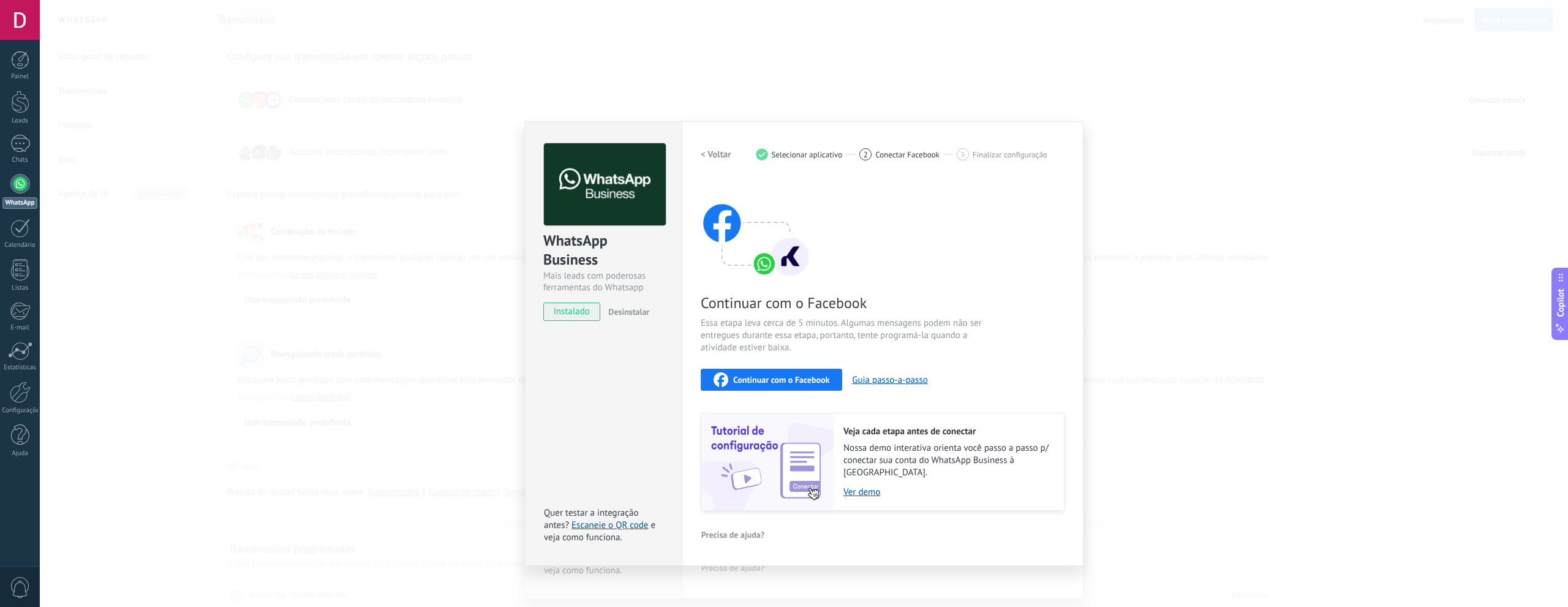
click at [850, 487] on div "Veja cada etapa antes de conectar Nossa demo interativa orienta você passo a pa…" at bounding box center [949, 461] width 230 height 97
click at [851, 486] on link "Ver demo" at bounding box center [947, 492] width 208 height 12
click at [776, 384] on div "Continuar com o Facebook" at bounding box center [771, 380] width 116 height 15
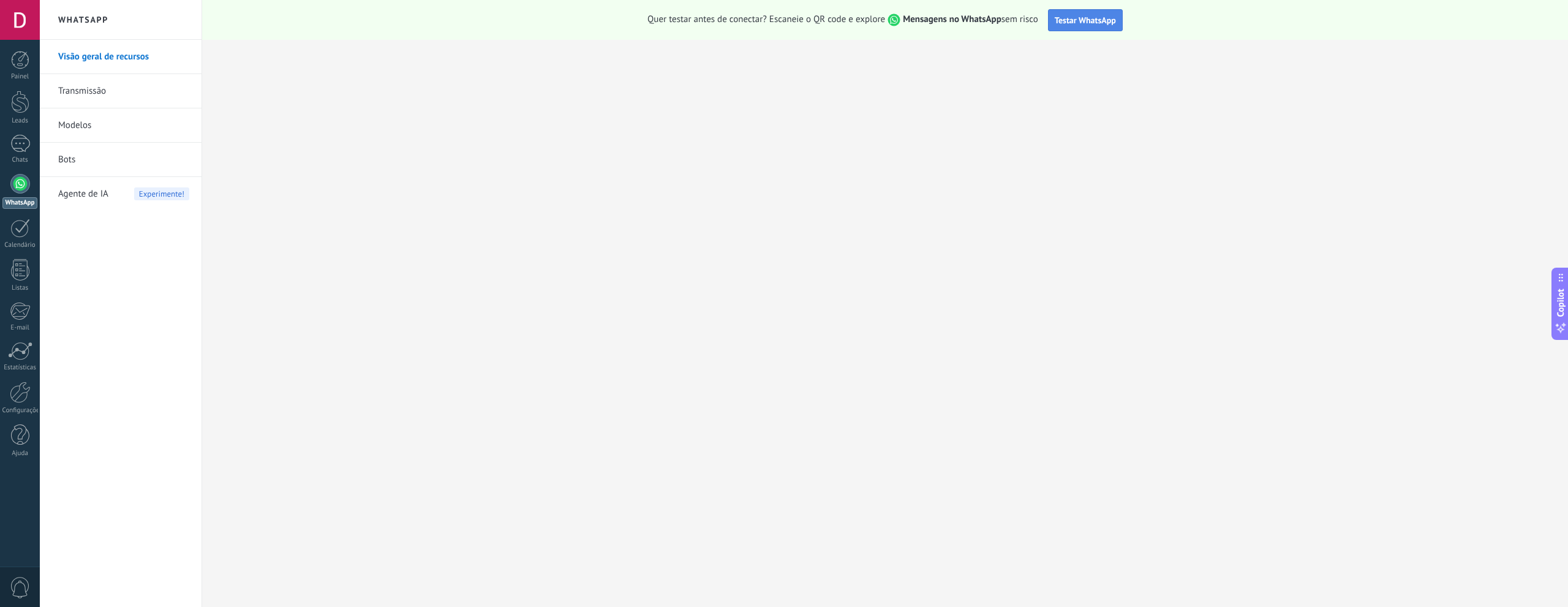
click at [1089, 20] on span "Testar WhatsApp" at bounding box center [1085, 21] width 61 height 11
